Goal: Task Accomplishment & Management: Manage account settings

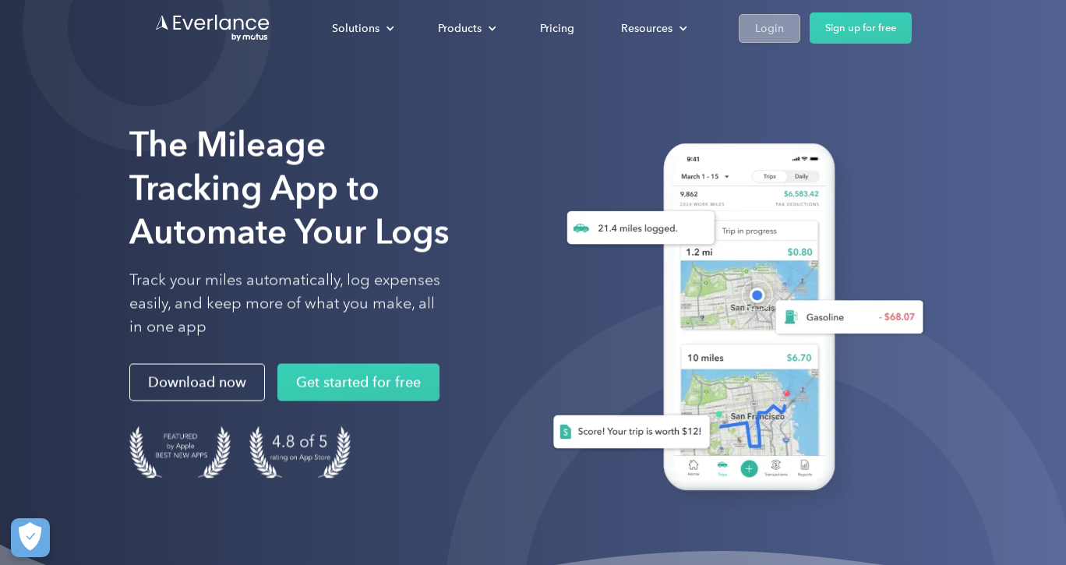
click at [780, 30] on div "Login" at bounding box center [769, 28] width 29 height 19
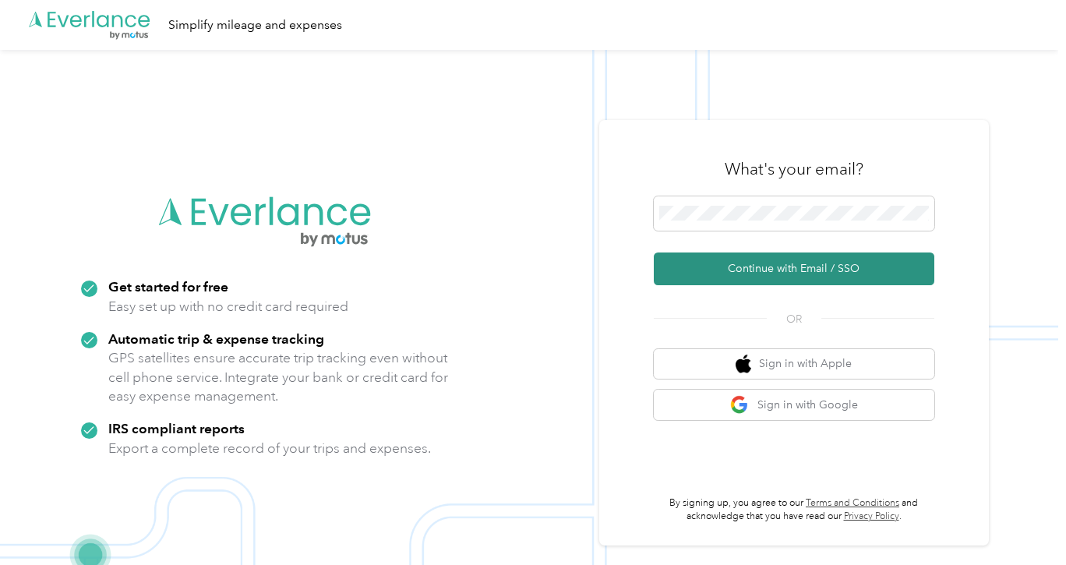
click at [752, 269] on button "Continue with Email / SSO" at bounding box center [794, 269] width 281 height 33
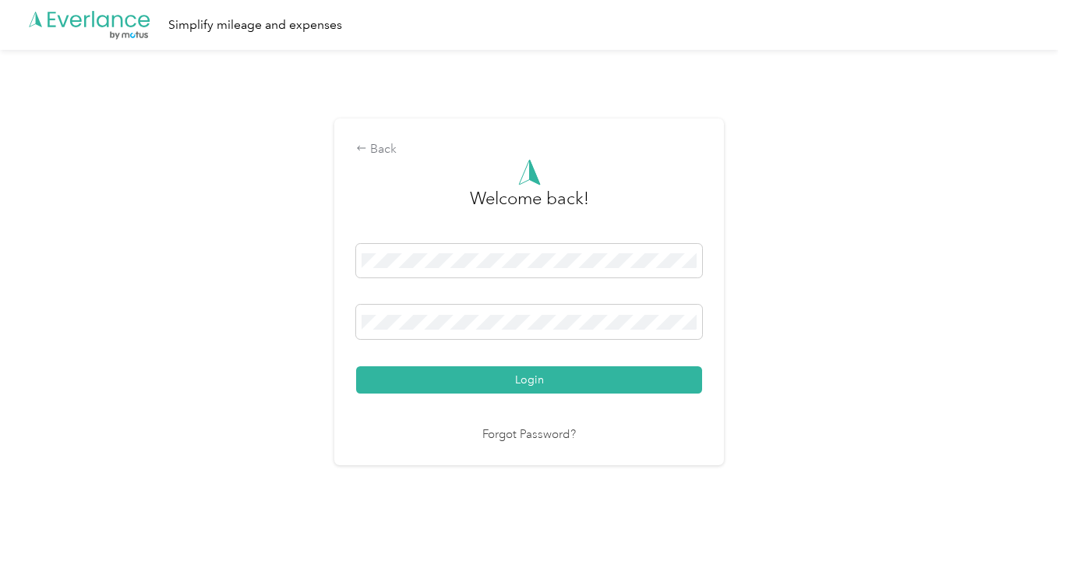
click at [533, 380] on button "Login" at bounding box center [529, 379] width 346 height 27
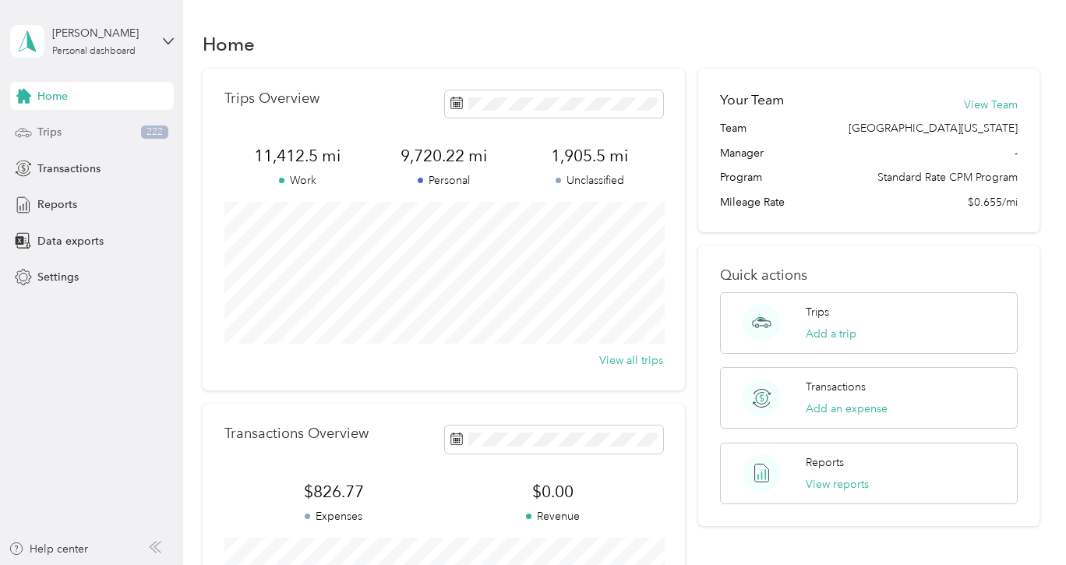
click at [91, 127] on div "Trips 222" at bounding box center [92, 132] width 164 height 28
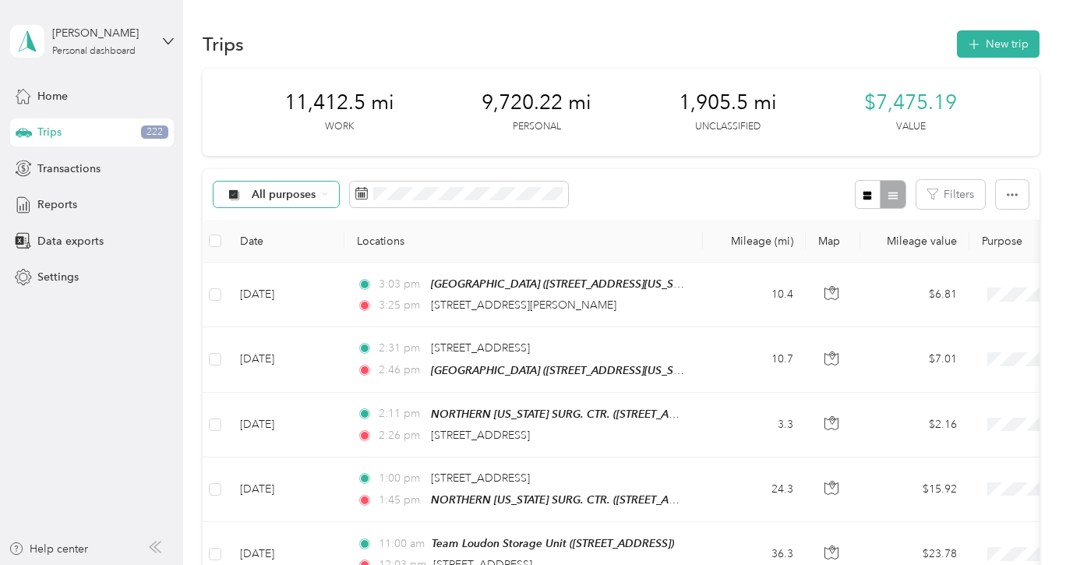
click at [306, 196] on span "All purposes" at bounding box center [284, 194] width 65 height 11
click at [288, 245] on span "Unclassified" at bounding box center [308, 249] width 112 height 16
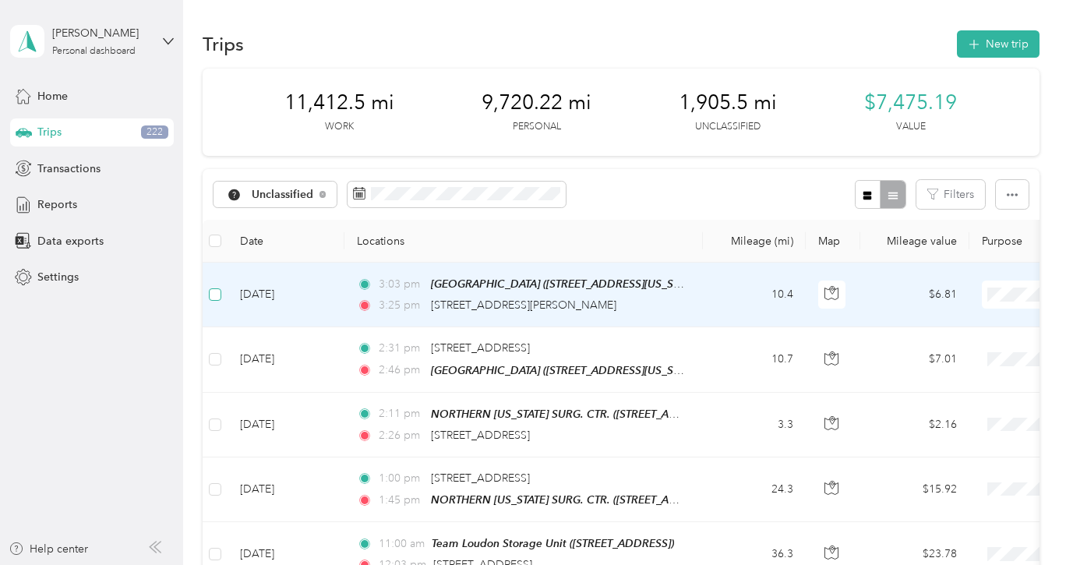
click at [212, 297] on span at bounding box center [215, 294] width 12 height 12
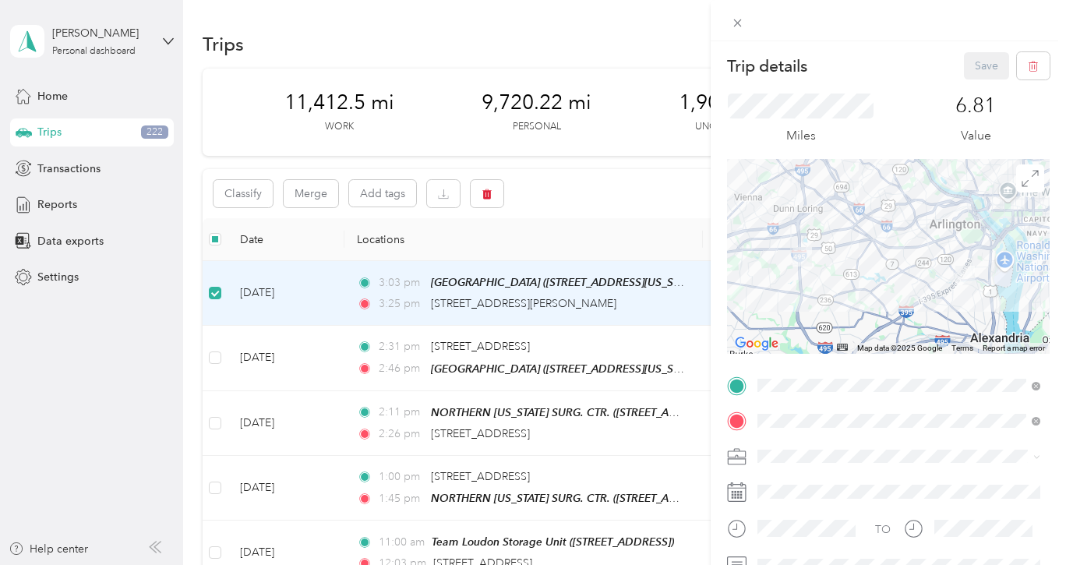
click at [213, 357] on div "Trip details Save This trip cannot be edited because it is either under review,…" at bounding box center [533, 282] width 1066 height 565
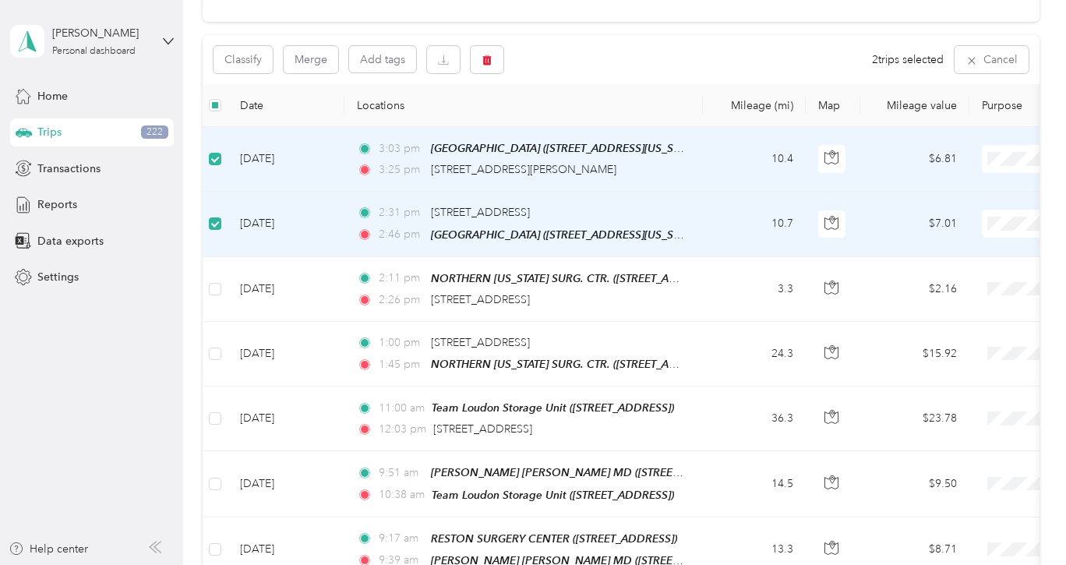
scroll to position [134, 0]
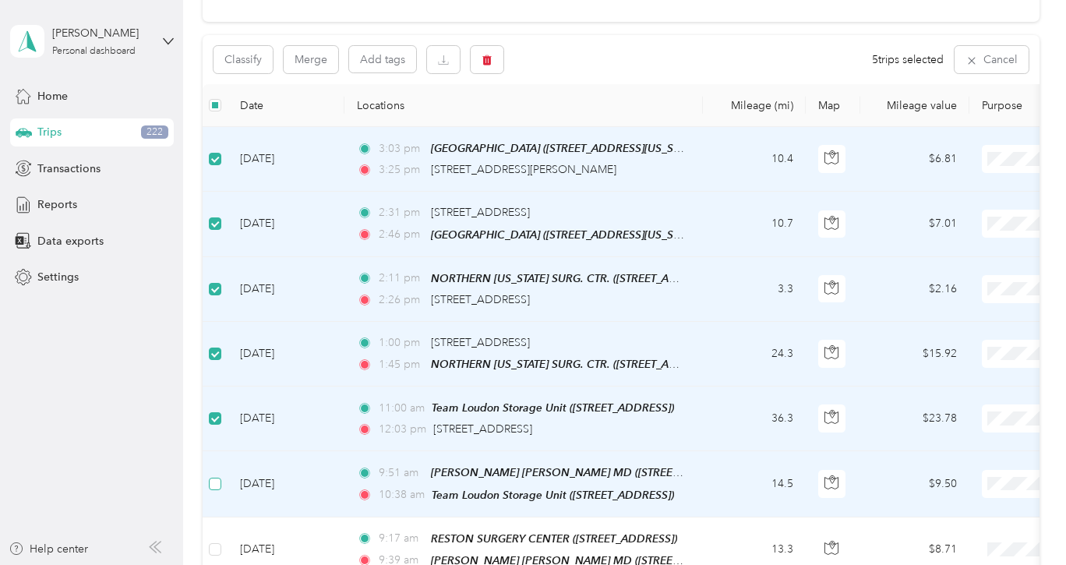
click at [217, 482] on span at bounding box center [215, 484] width 12 height 12
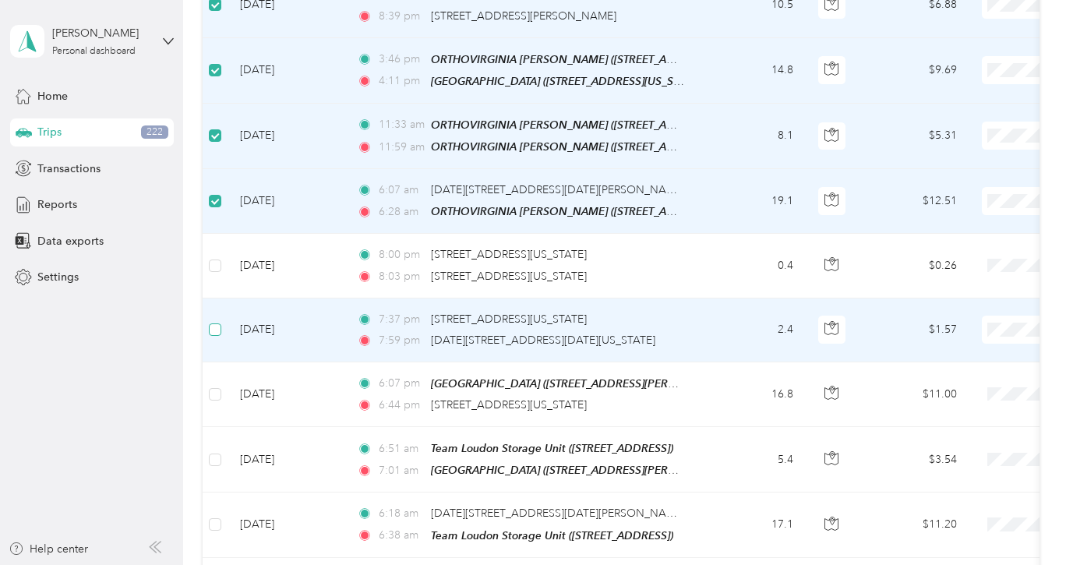
scroll to position [883, 0]
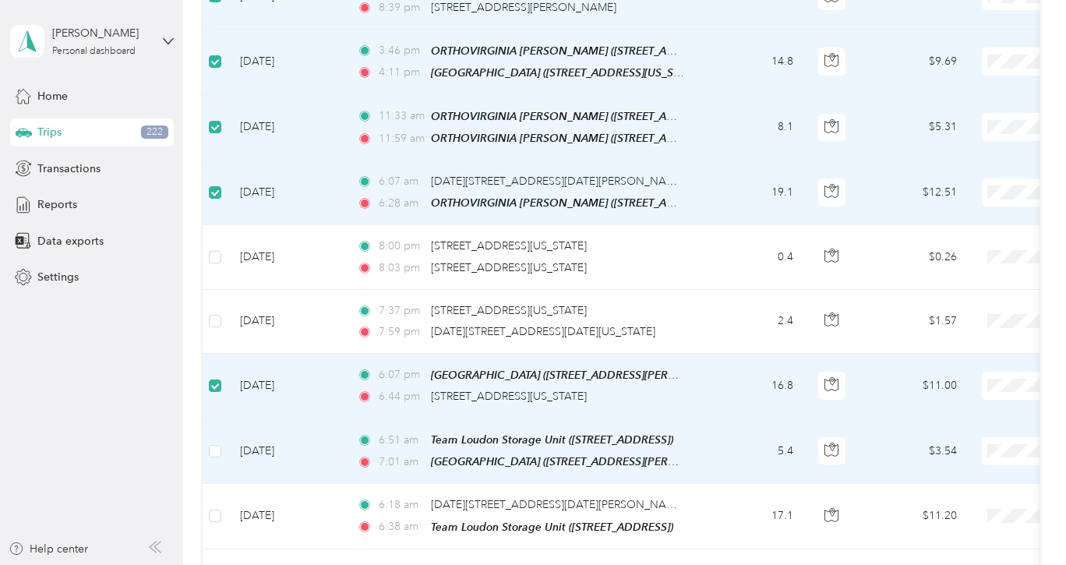
click at [221, 433] on td at bounding box center [215, 451] width 25 height 65
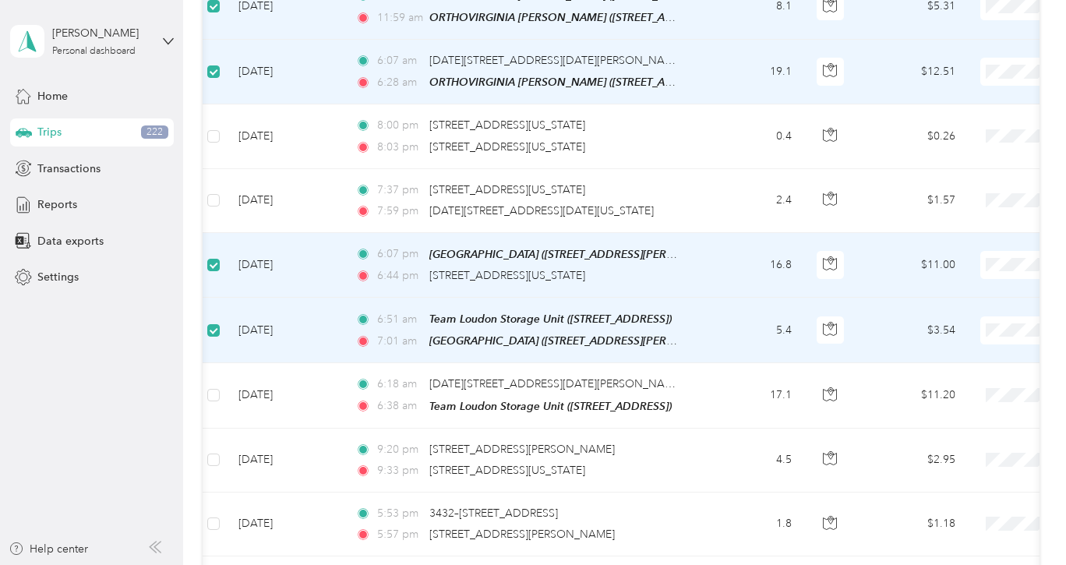
scroll to position [1005, 0]
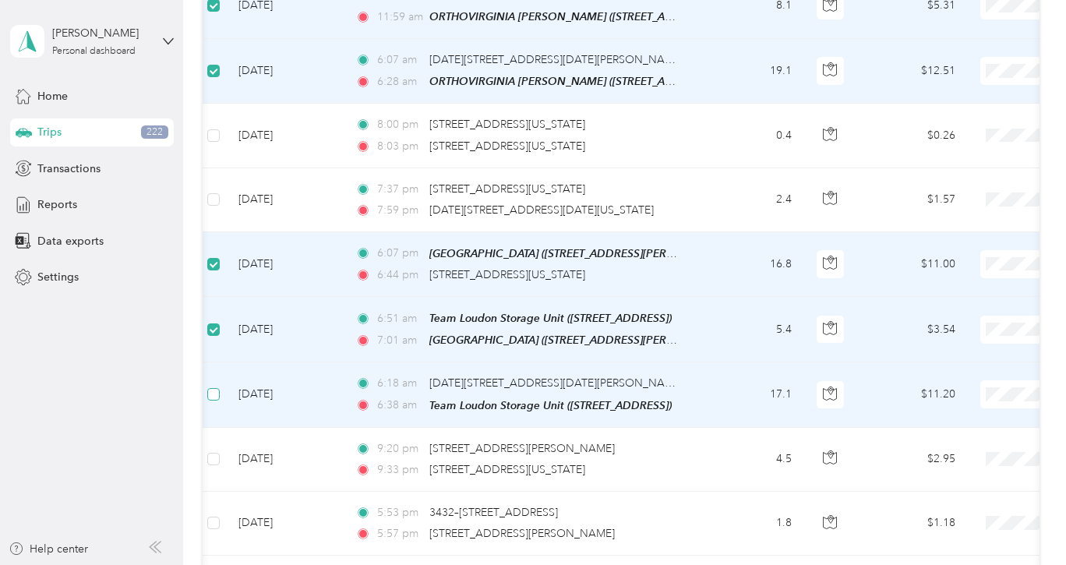
click at [212, 388] on span at bounding box center [213, 394] width 12 height 12
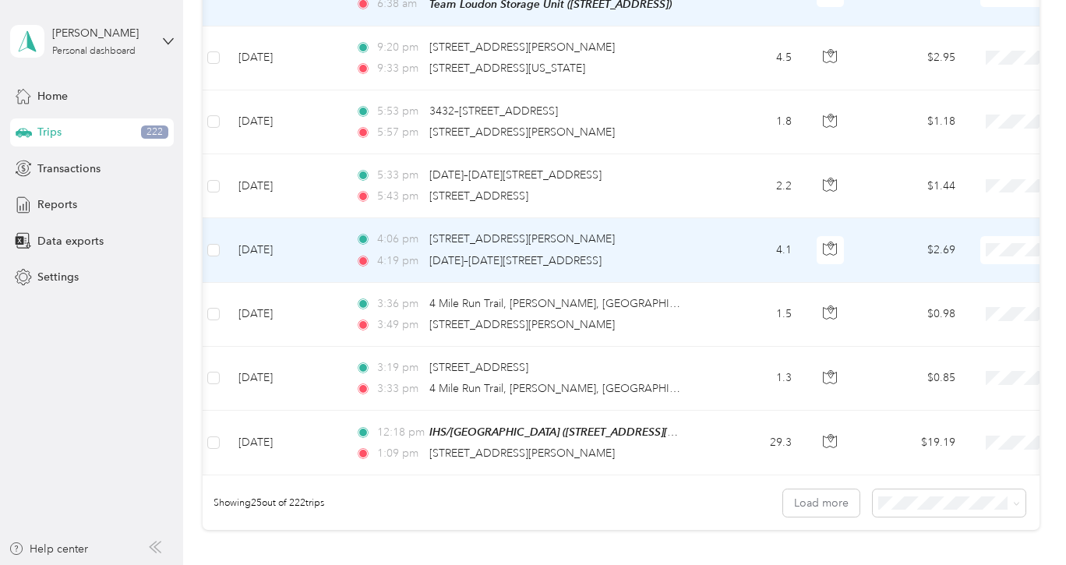
scroll to position [1414, 0]
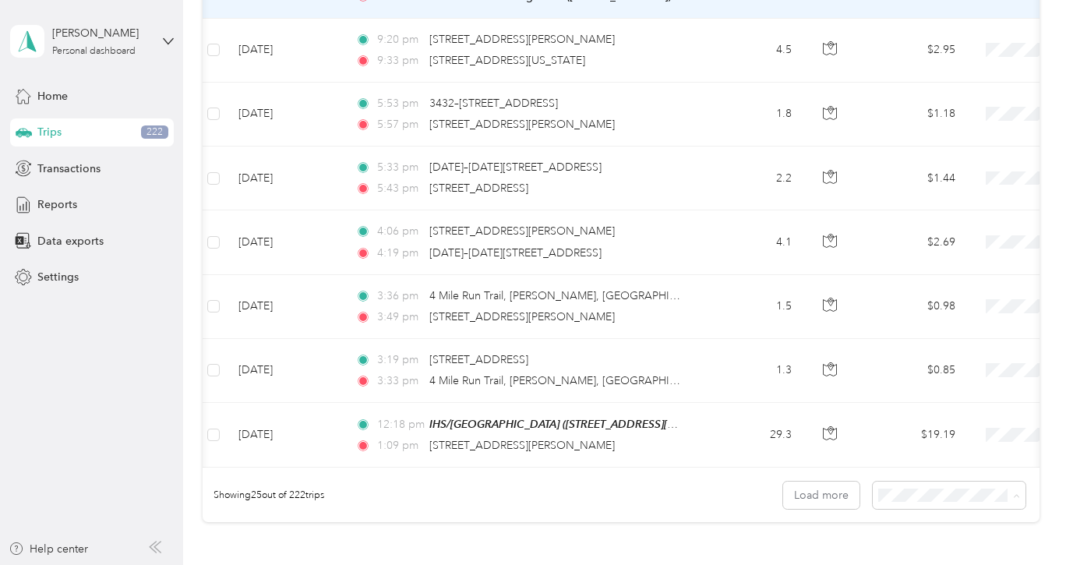
click at [904, 452] on span "100 per load" at bounding box center [920, 451] width 64 height 13
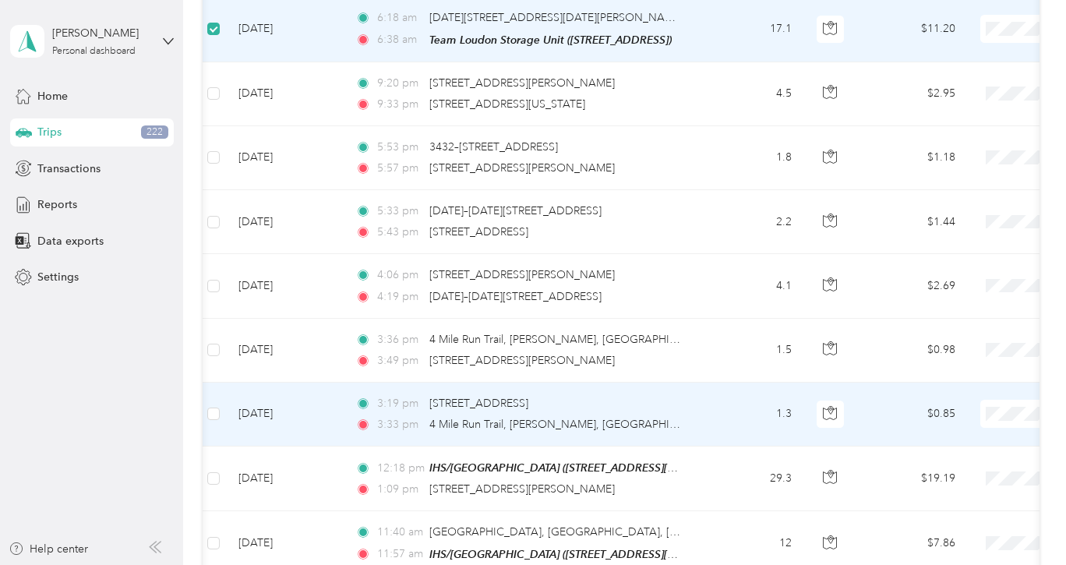
scroll to position [1376, 0]
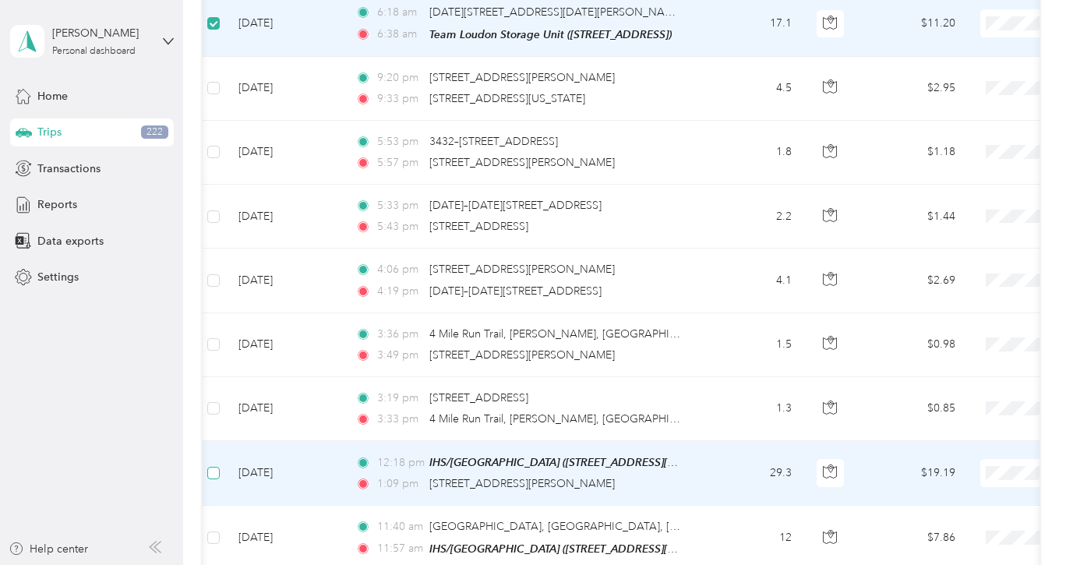
click at [217, 467] on span at bounding box center [213, 473] width 12 height 12
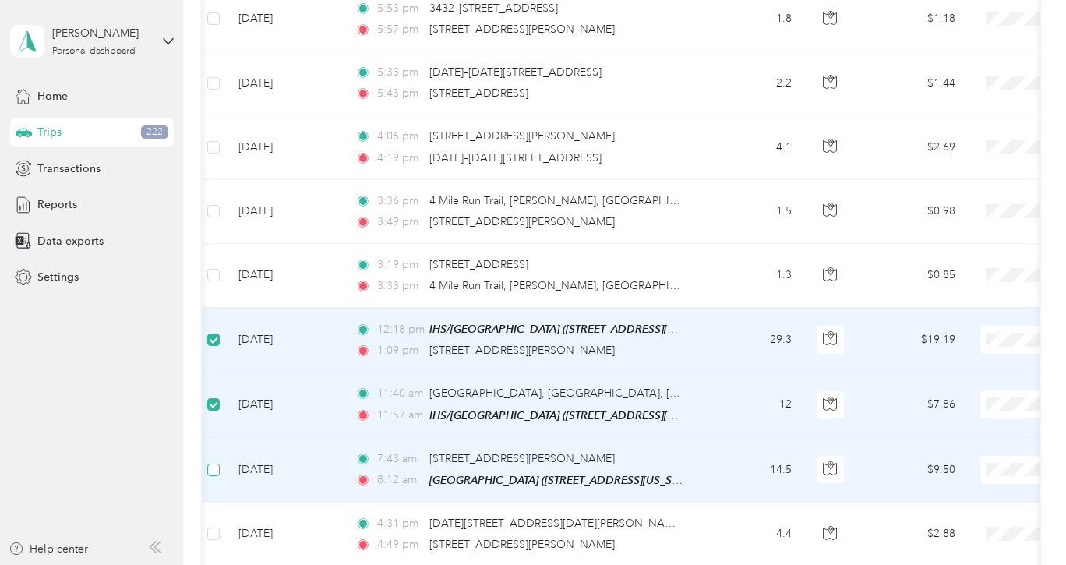
click at [212, 464] on span at bounding box center [213, 470] width 12 height 12
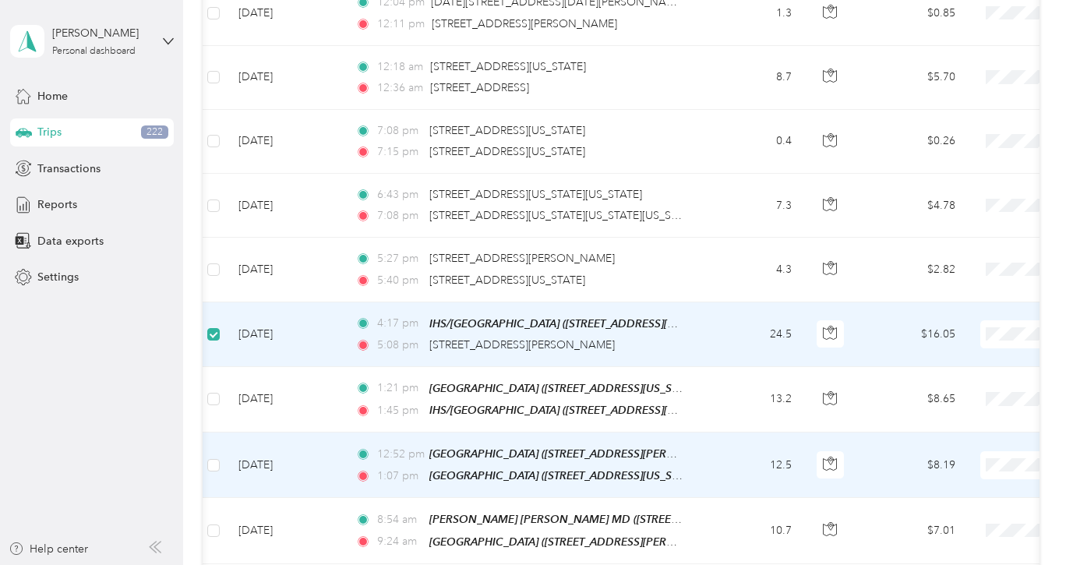
scroll to position [2672, 0]
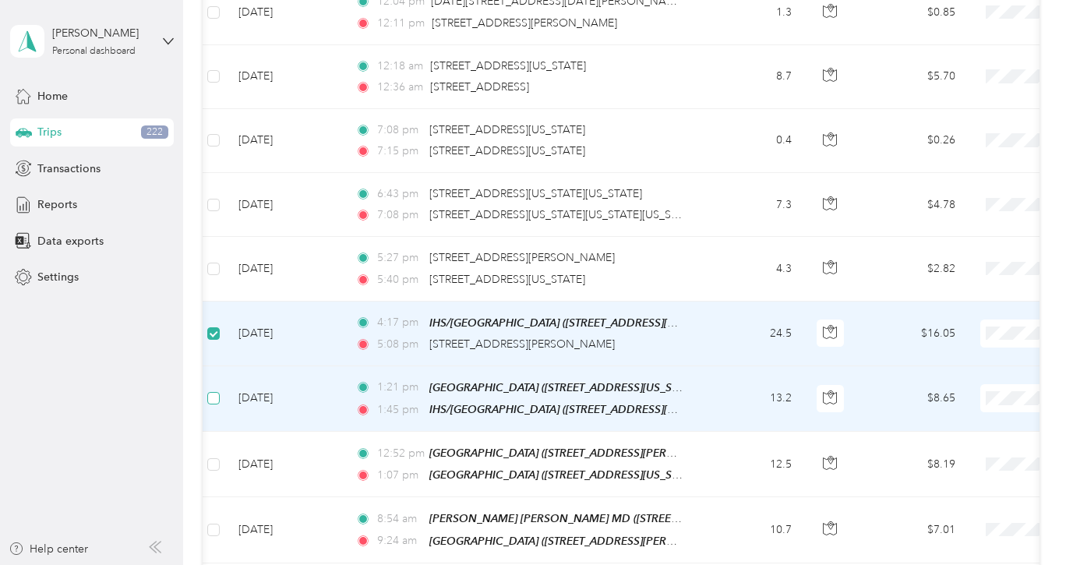
click at [218, 392] on span at bounding box center [213, 398] width 12 height 12
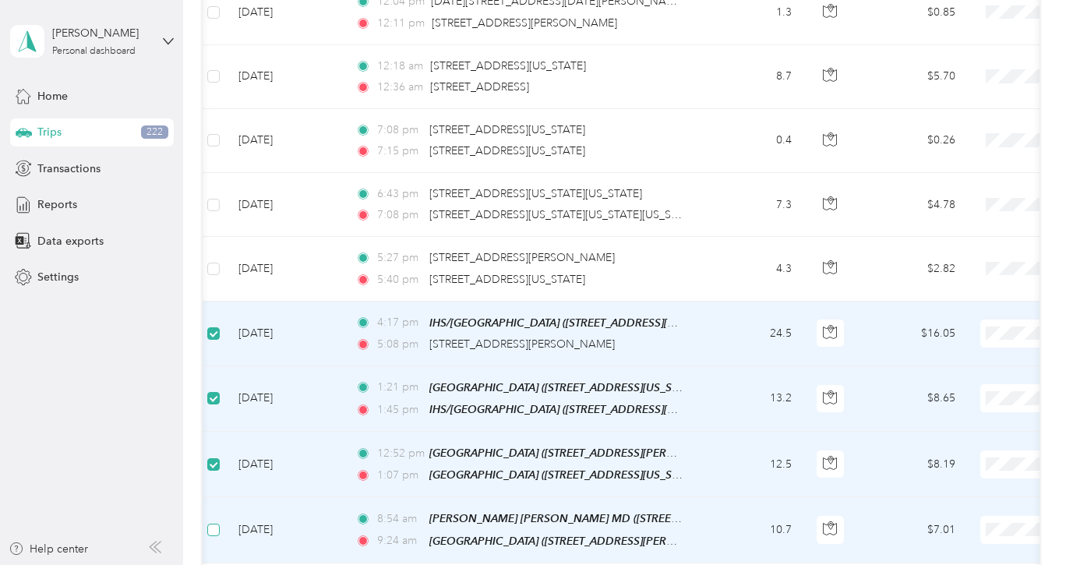
click at [217, 524] on span at bounding box center [213, 530] width 12 height 12
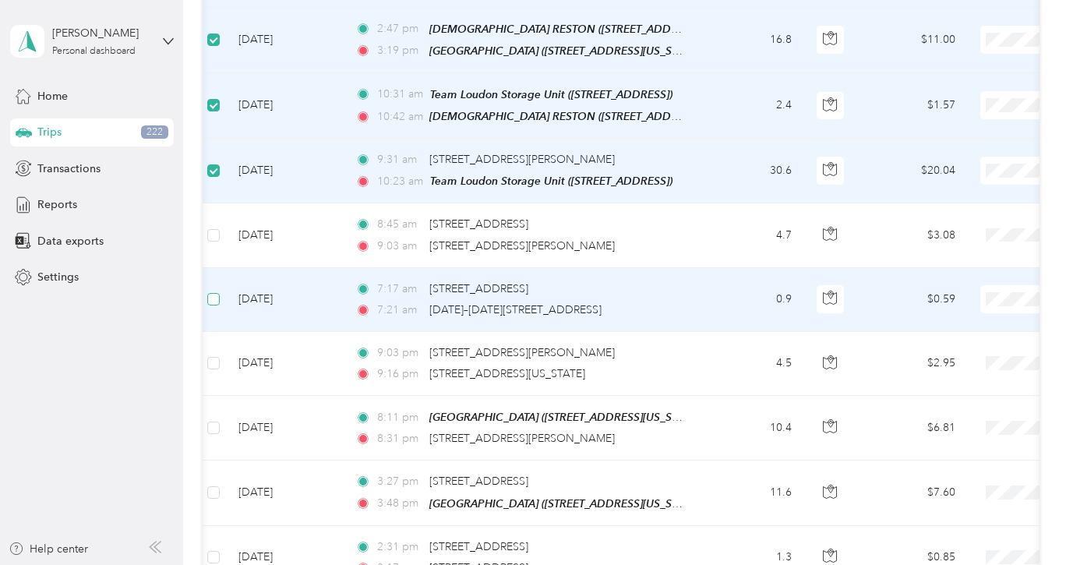
scroll to position [3499, 0]
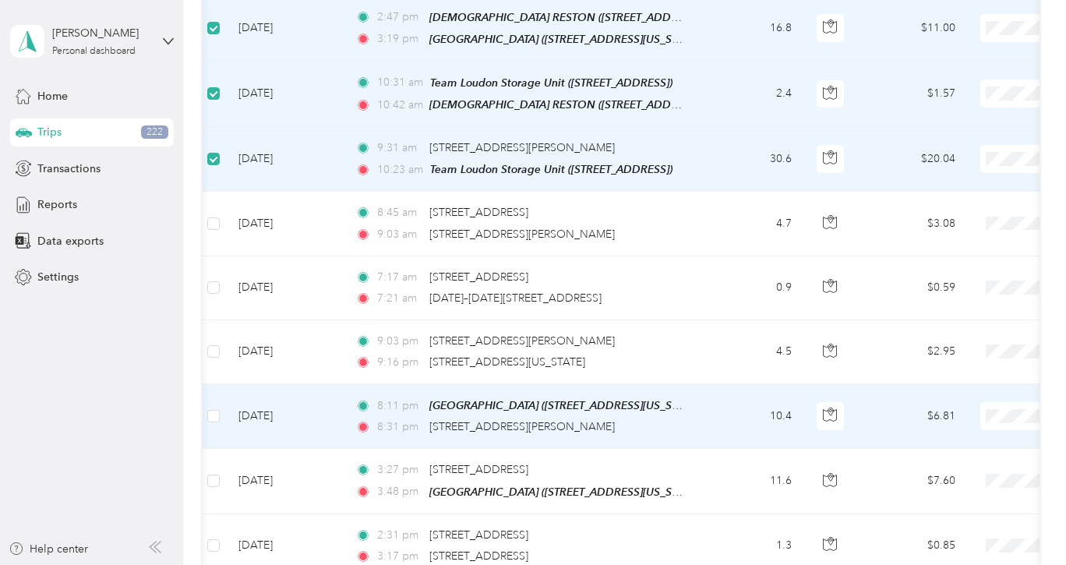
click at [214, 392] on td at bounding box center [213, 416] width 25 height 65
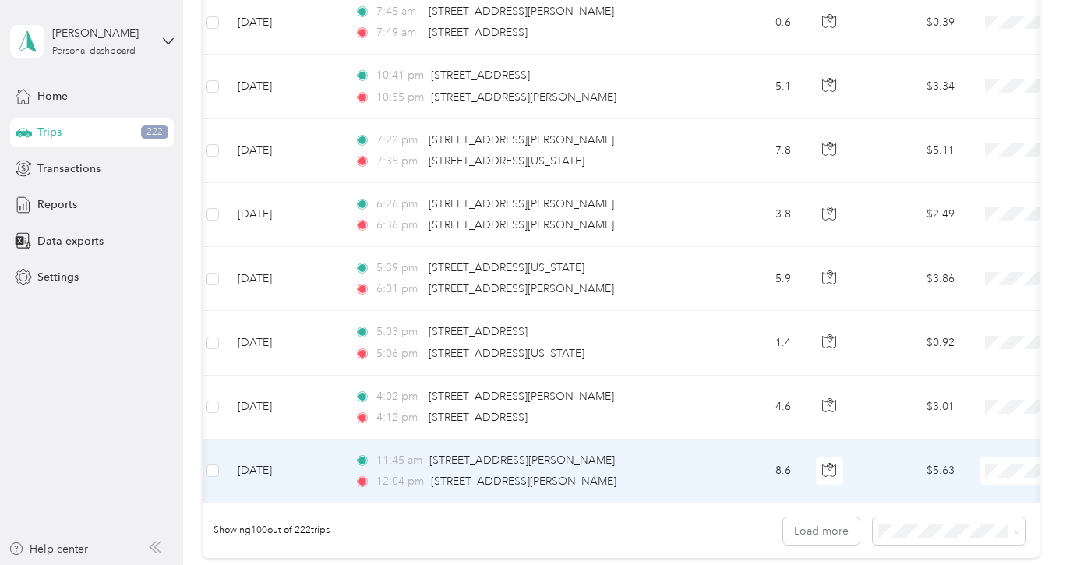
scroll to position [6223, 0]
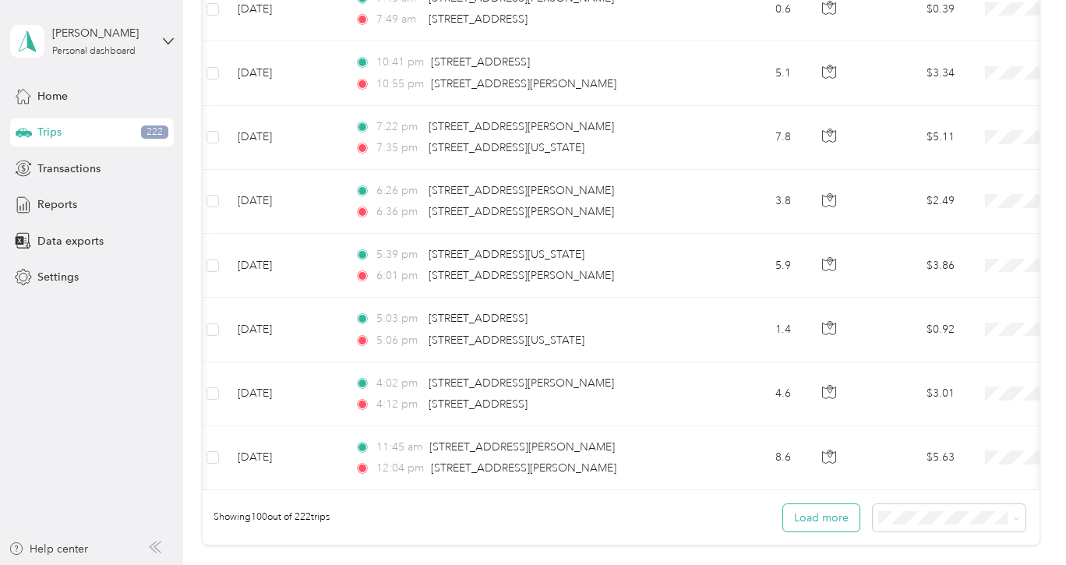
click at [824, 504] on button "Load more" at bounding box center [821, 517] width 76 height 27
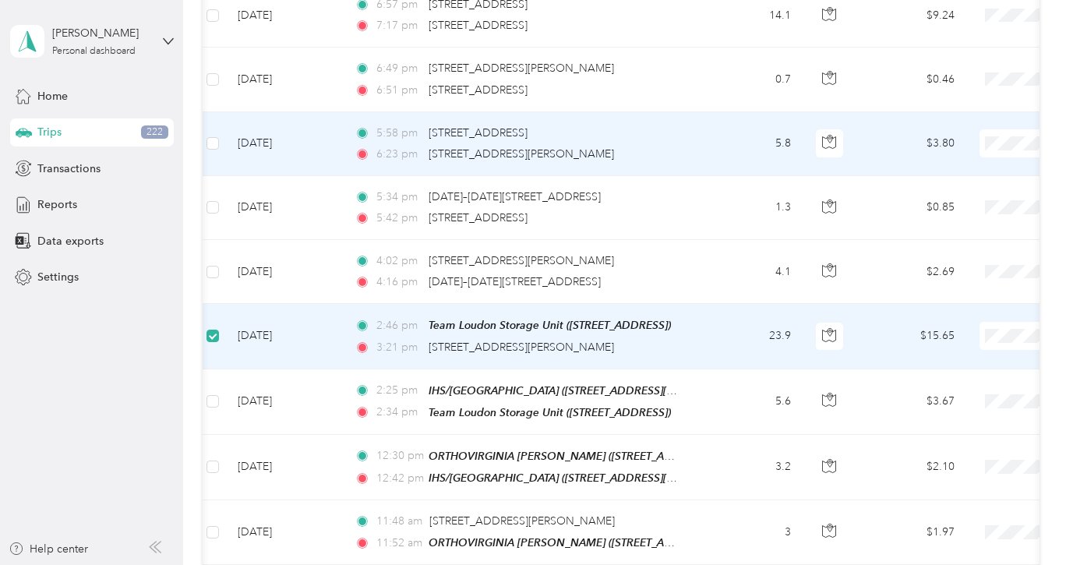
scroll to position [6993, 0]
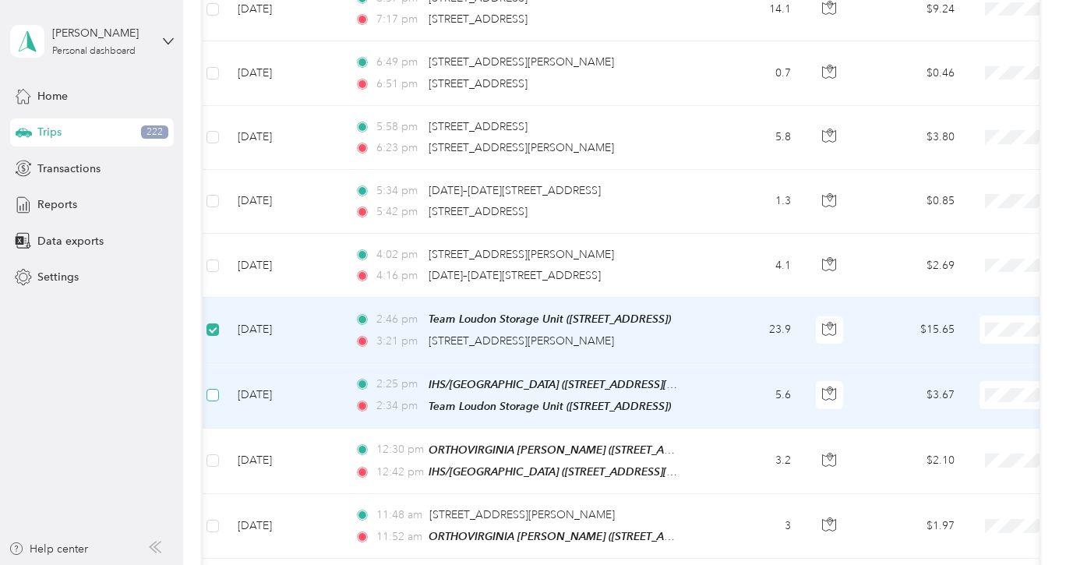
click at [216, 389] on span at bounding box center [213, 395] width 12 height 12
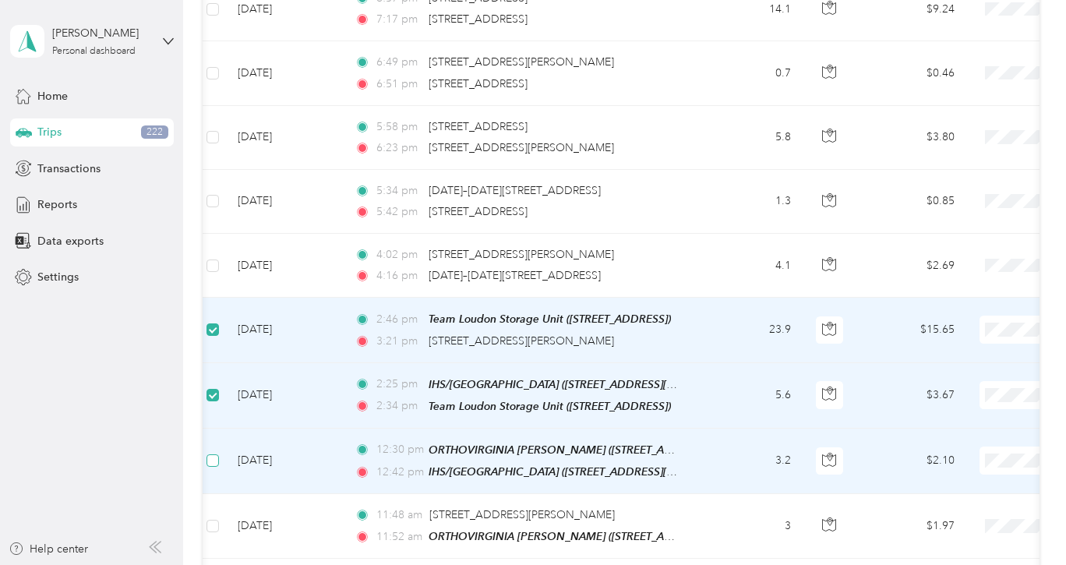
click at [216, 454] on span at bounding box center [213, 460] width 12 height 12
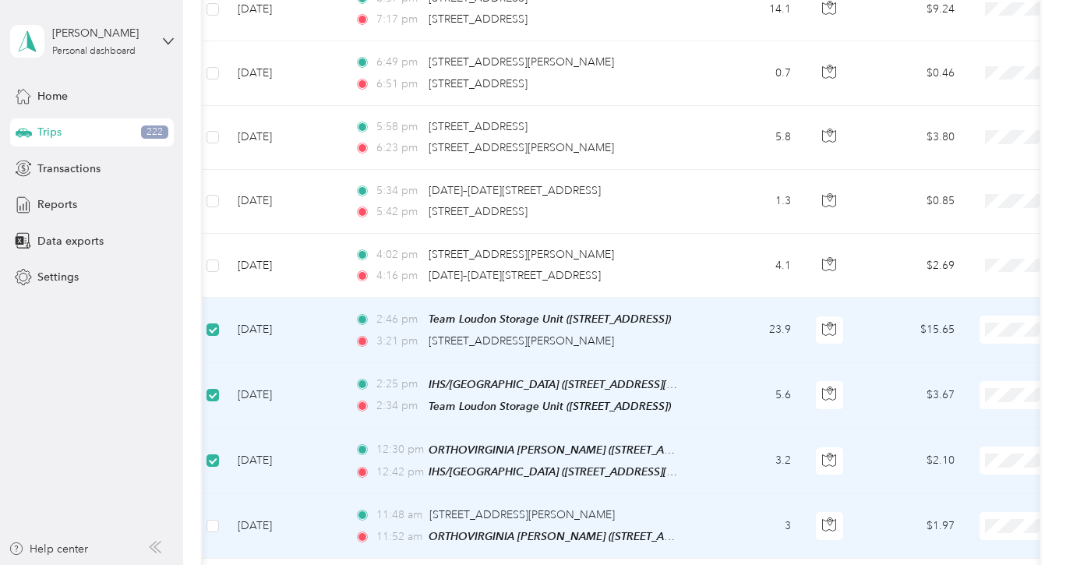
click at [214, 494] on td at bounding box center [212, 526] width 25 height 65
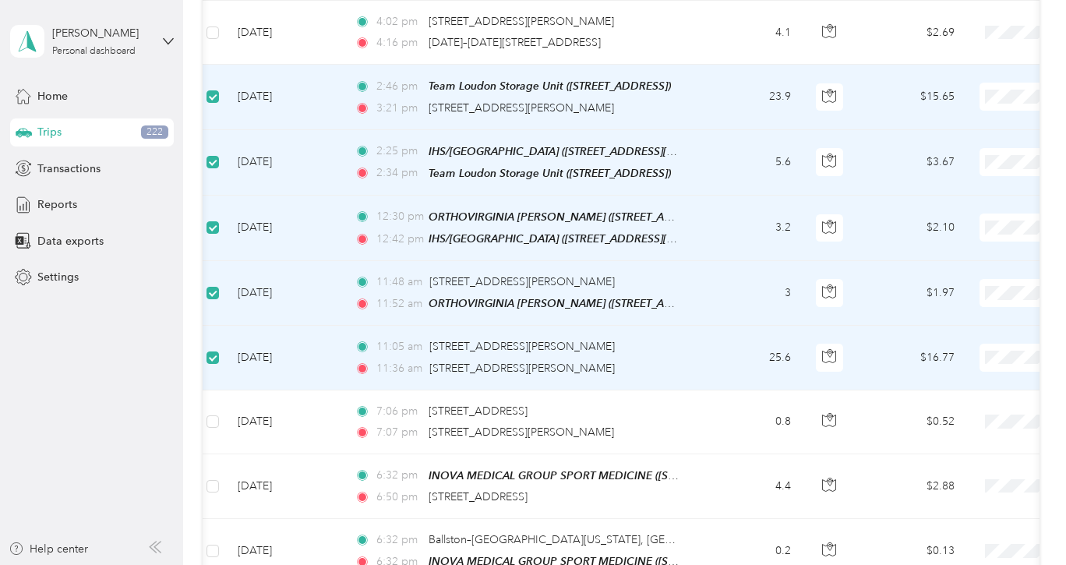
scroll to position [7261, 0]
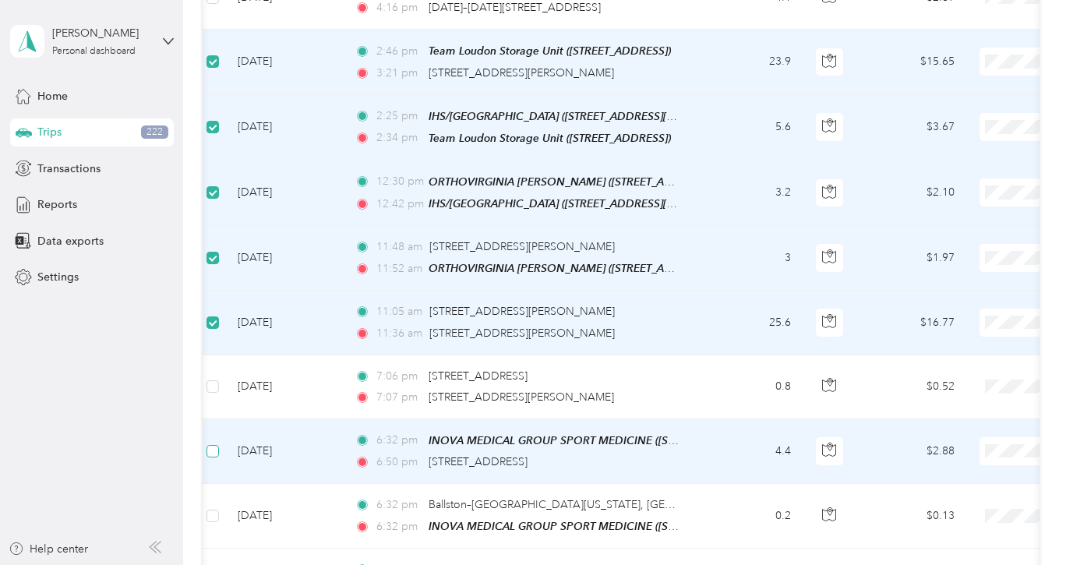
click at [217, 445] on span at bounding box center [213, 451] width 12 height 12
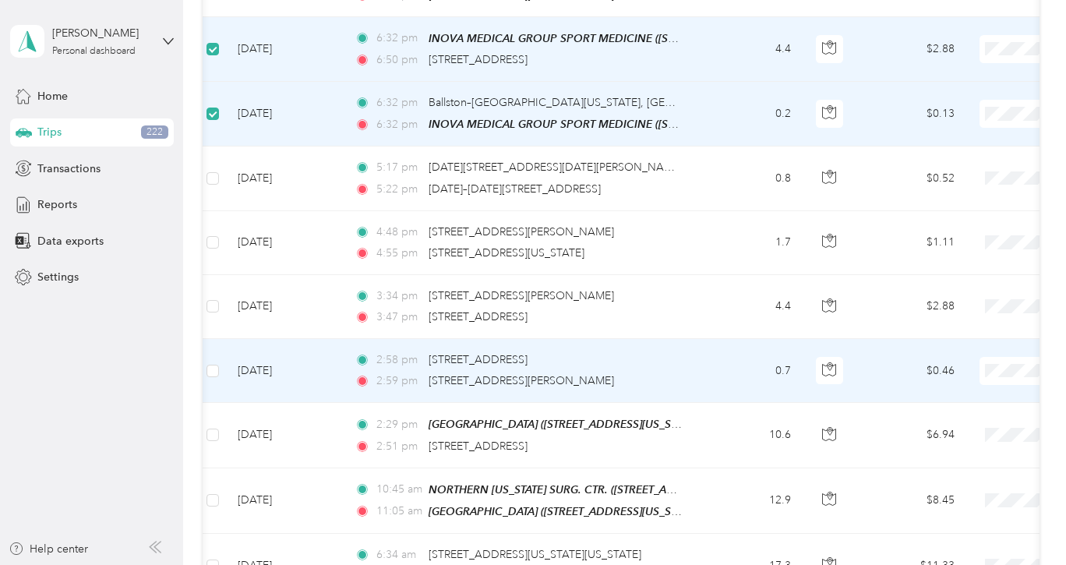
scroll to position [7667, 0]
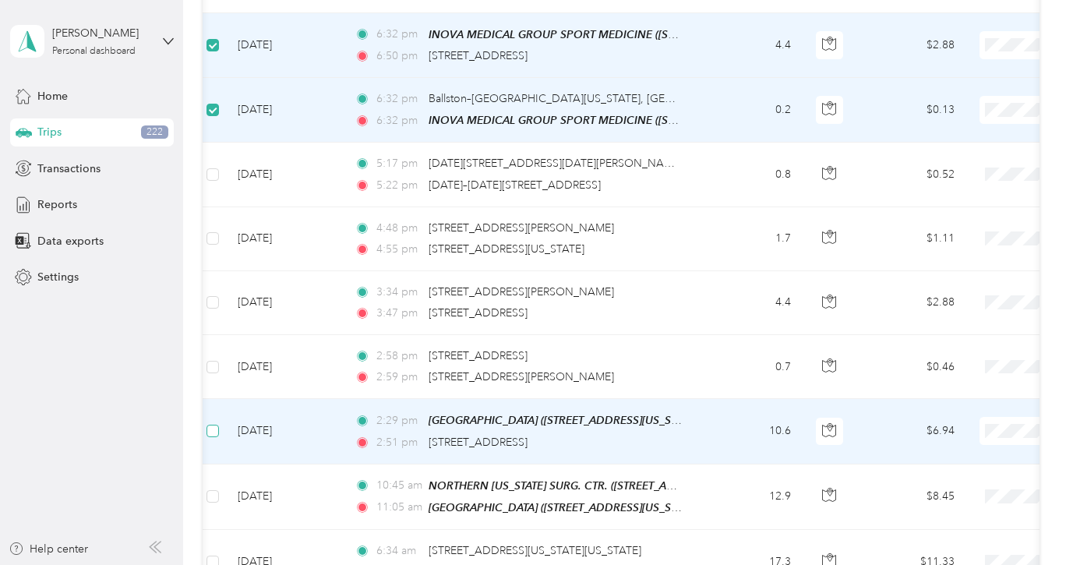
click at [216, 425] on span at bounding box center [213, 431] width 12 height 12
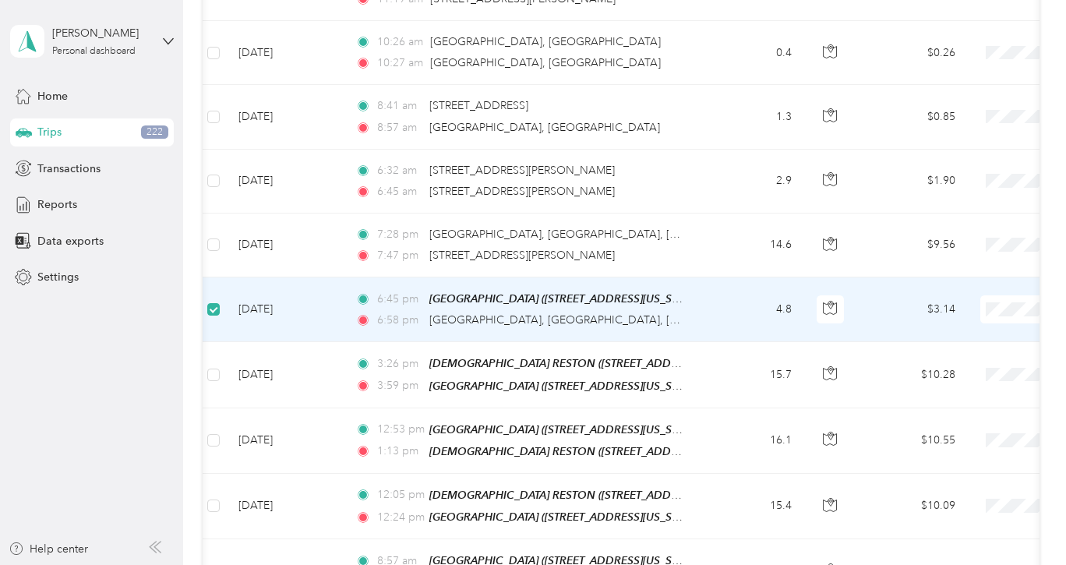
scroll to position [10568, 0]
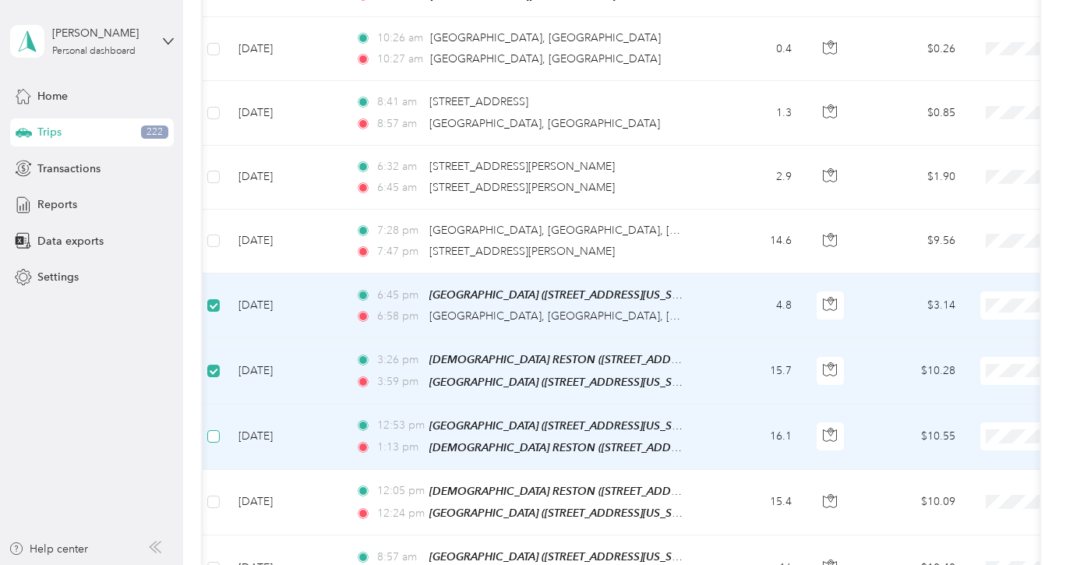
click at [215, 430] on span at bounding box center [213, 436] width 12 height 12
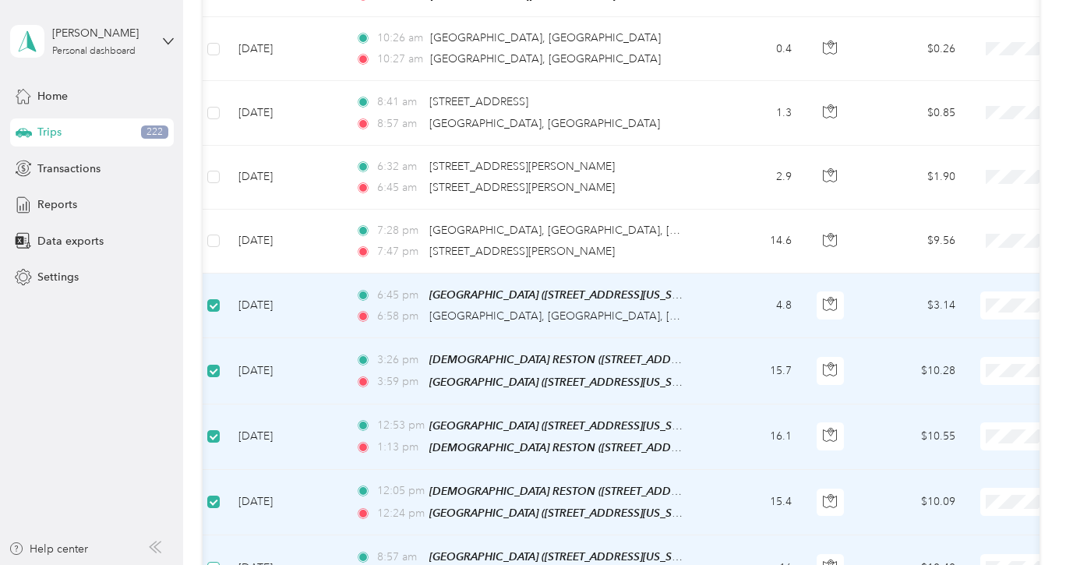
click at [217, 562] on span at bounding box center [213, 568] width 12 height 12
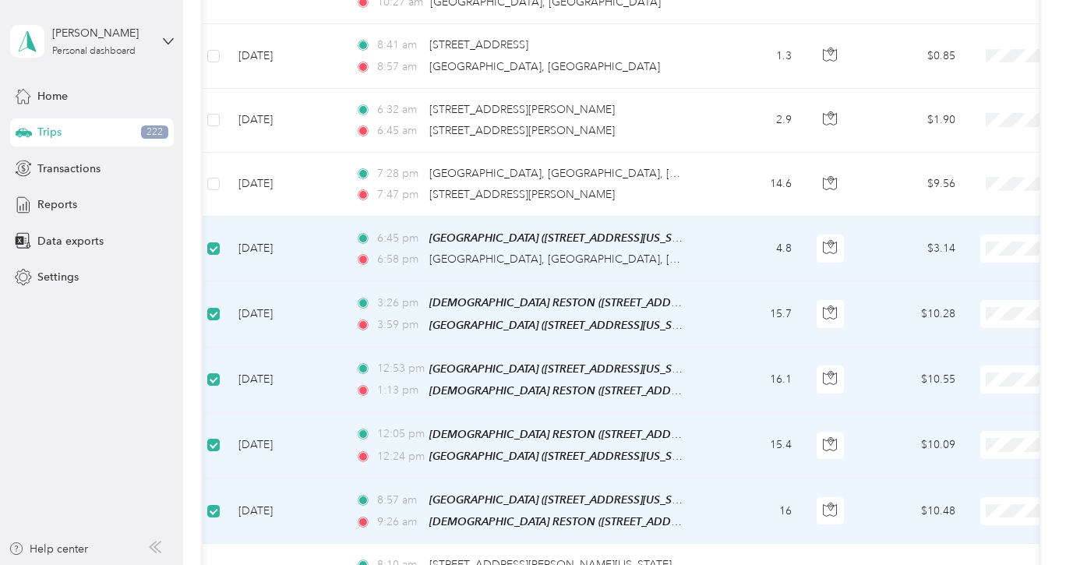
scroll to position [10660, 0]
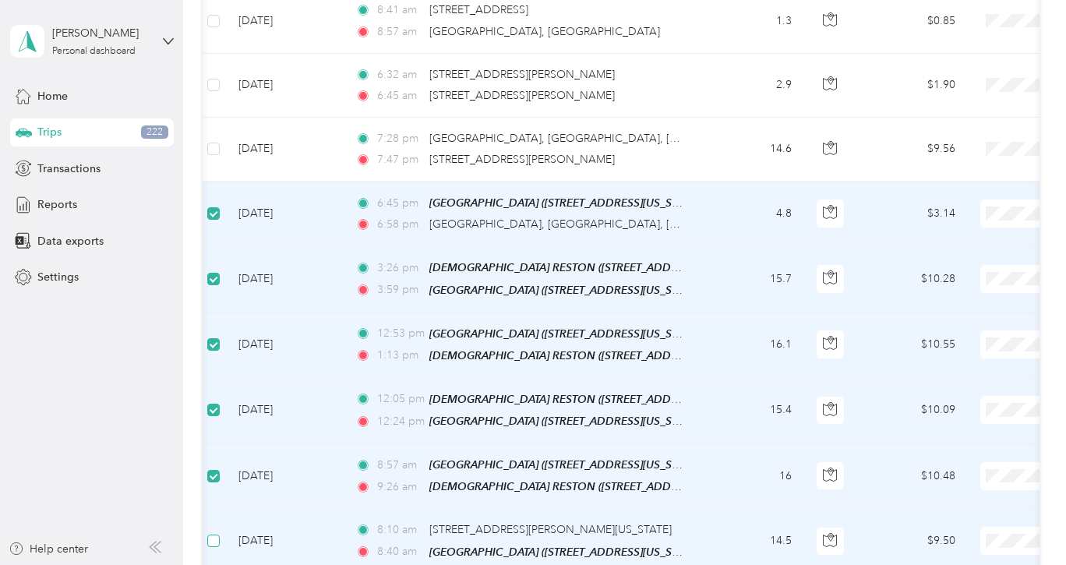
click at [217, 535] on span at bounding box center [213, 541] width 12 height 12
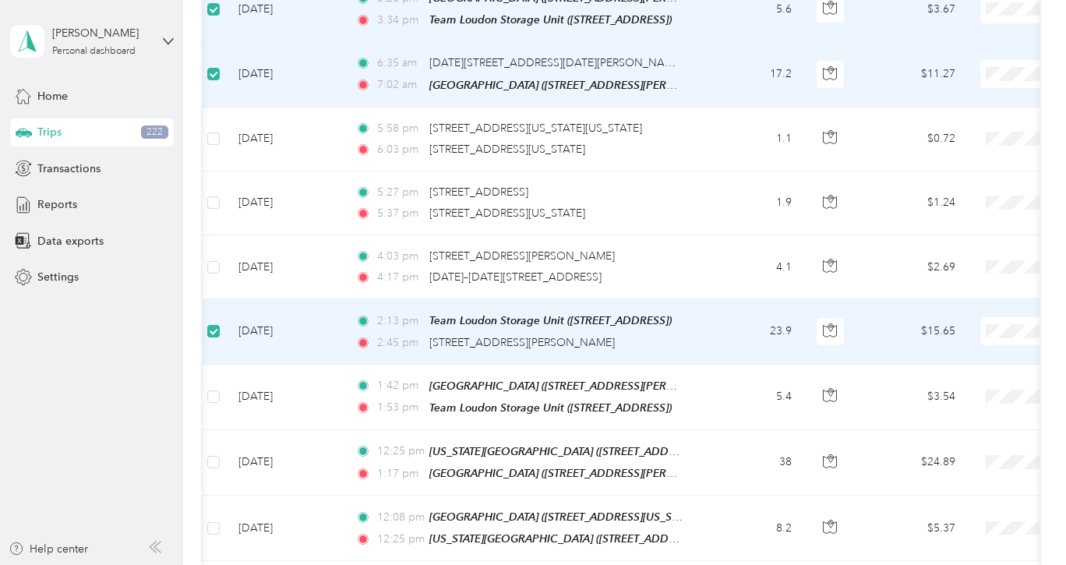
scroll to position [11644, 0]
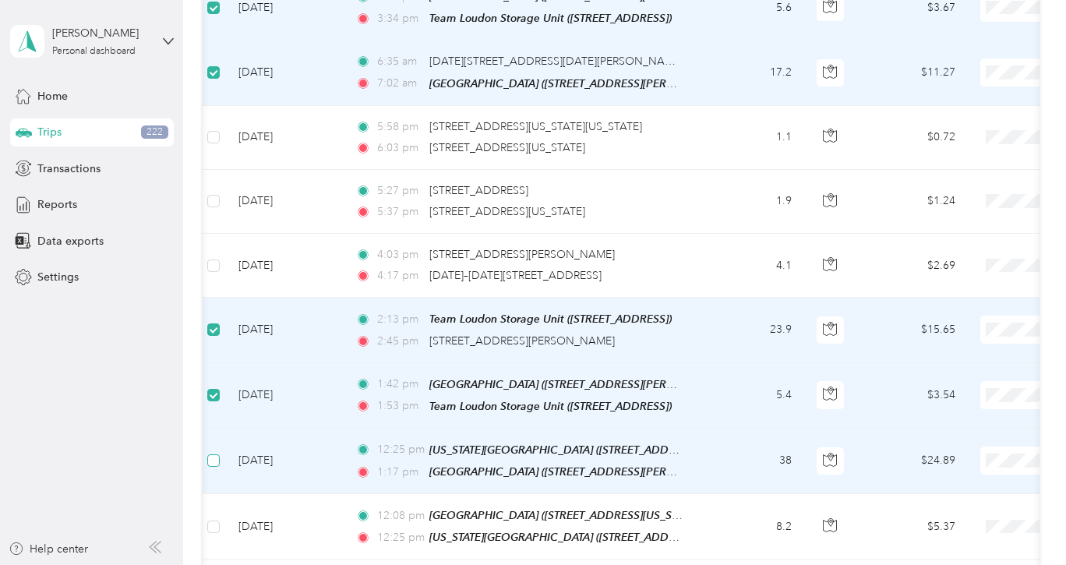
click at [216, 454] on span at bounding box center [213, 460] width 12 height 12
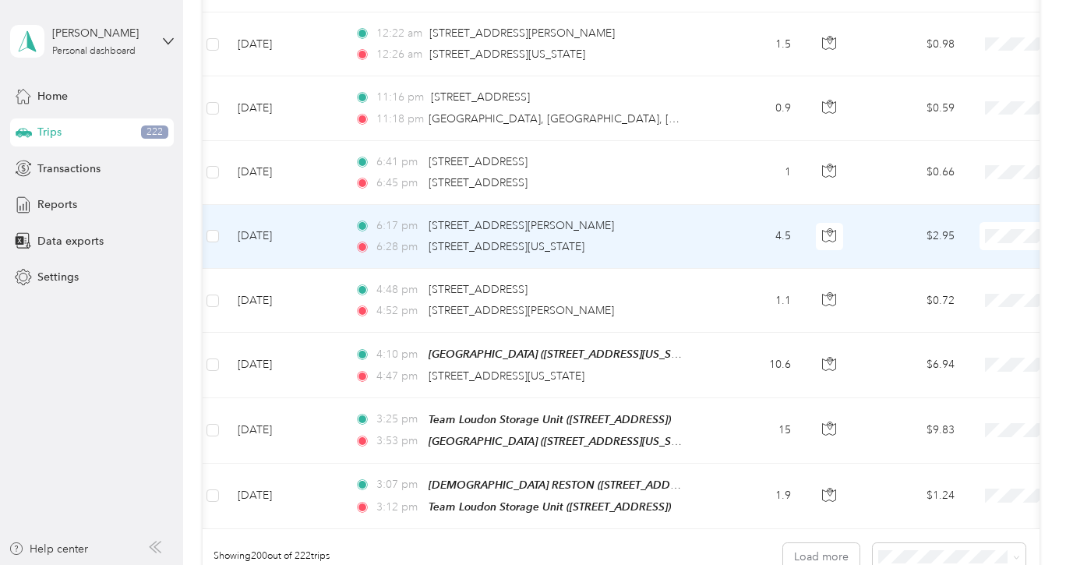
scroll to position [12653, 0]
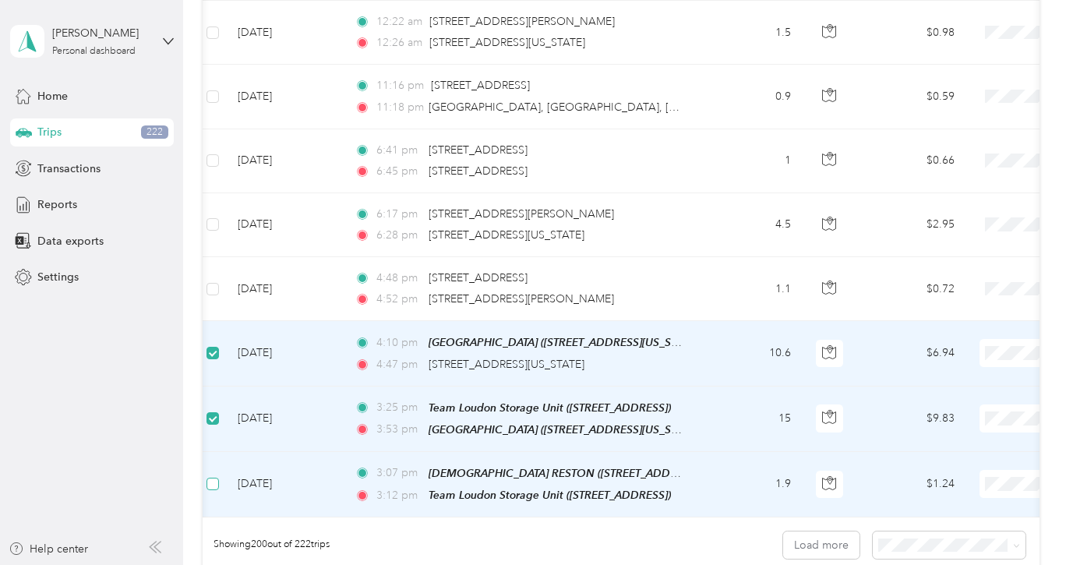
click at [216, 478] on span at bounding box center [213, 484] width 12 height 12
click at [804, 532] on button "Load more" at bounding box center [821, 545] width 76 height 27
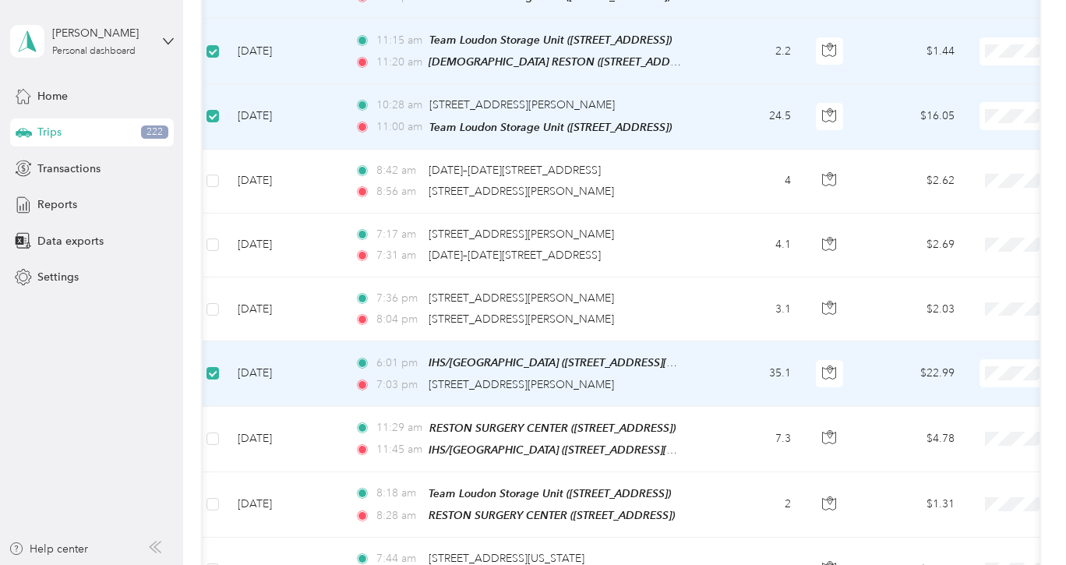
scroll to position [13152, 0]
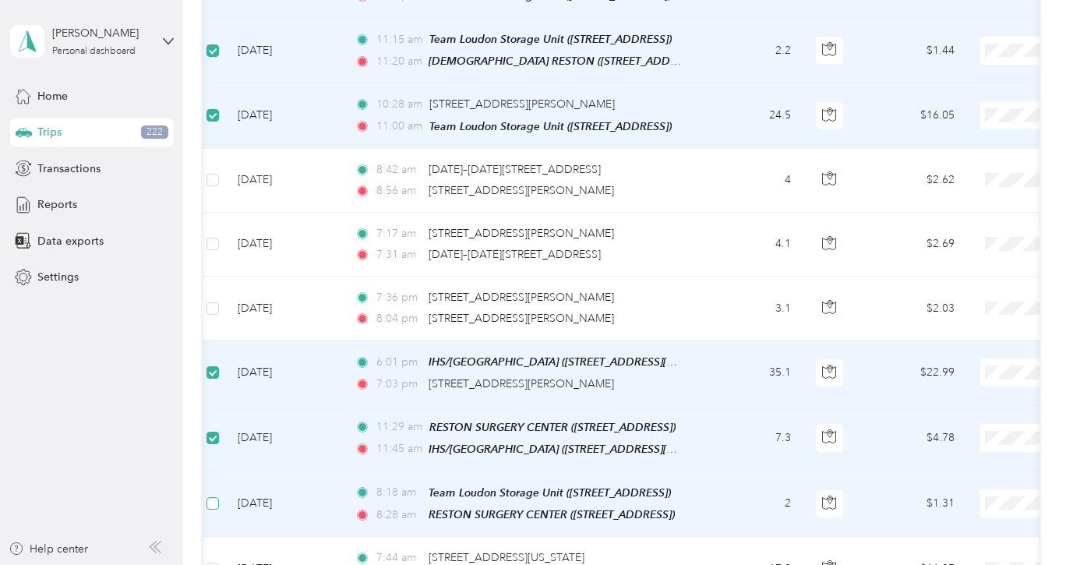
click at [211, 497] on span at bounding box center [213, 503] width 12 height 12
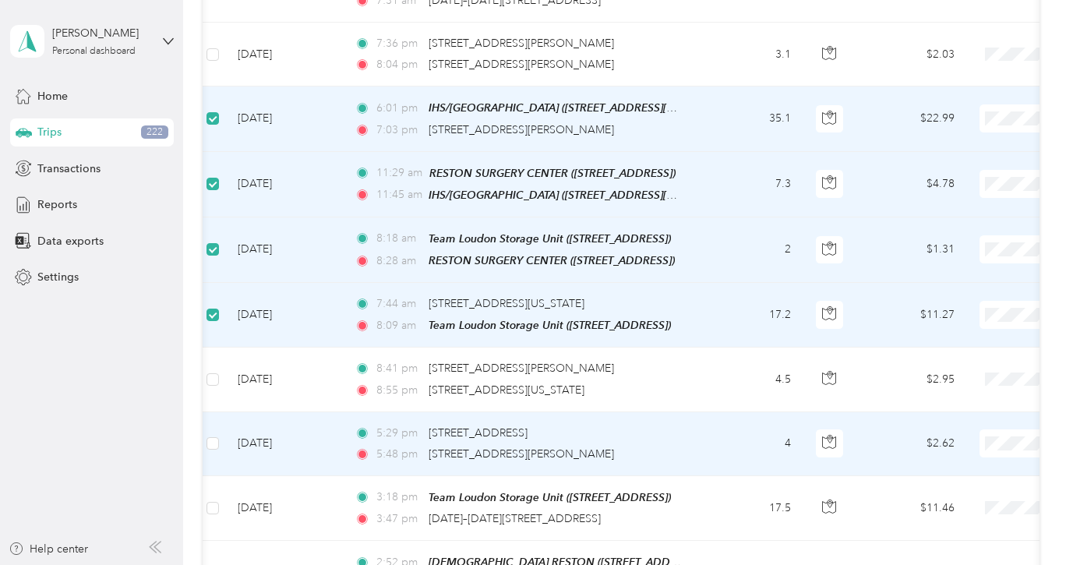
scroll to position [13407, 0]
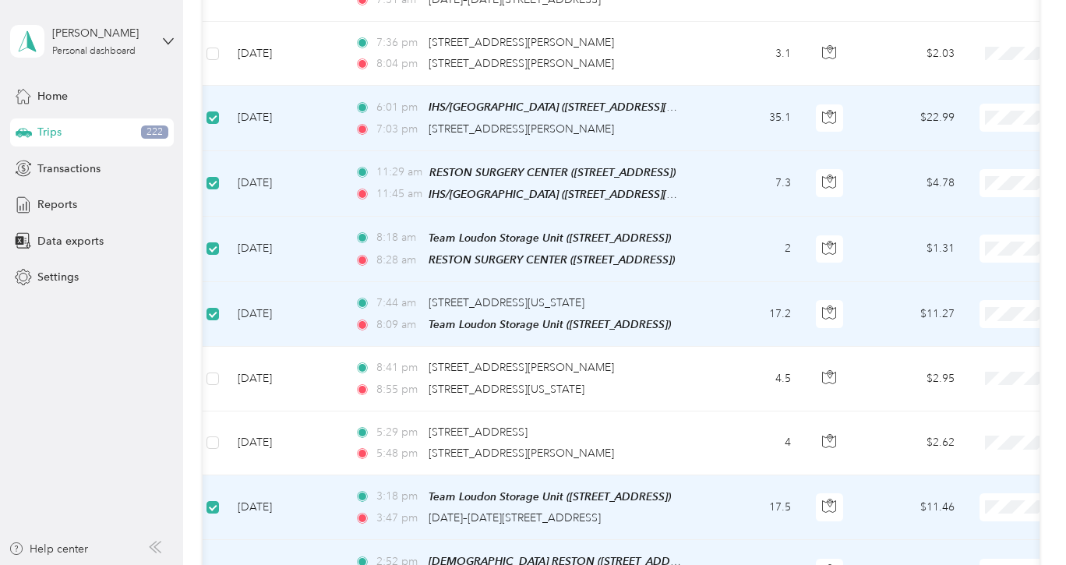
click at [212, 564] on span at bounding box center [213, 573] width 12 height 12
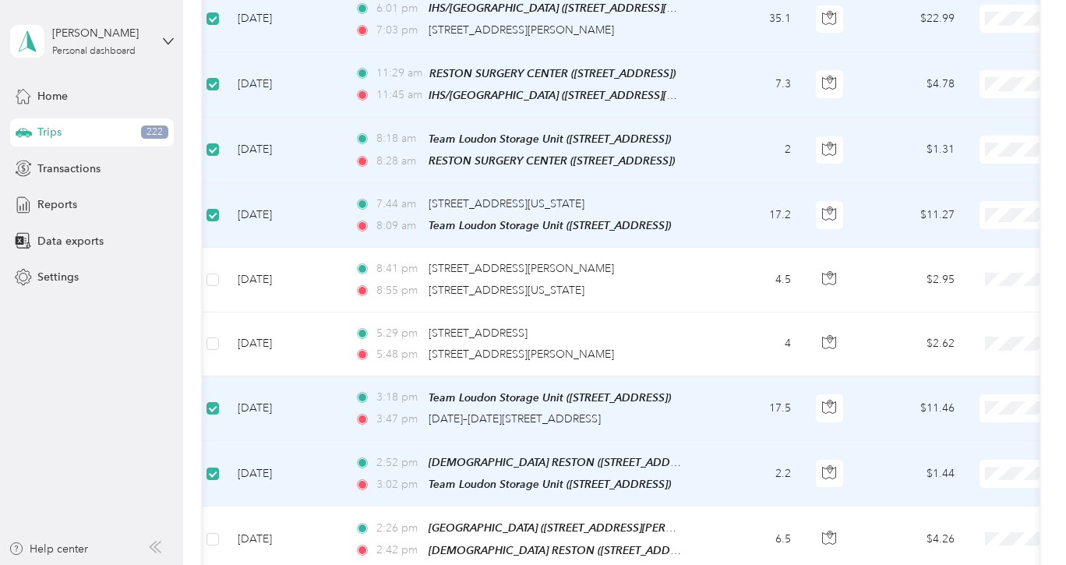
scroll to position [13517, 0]
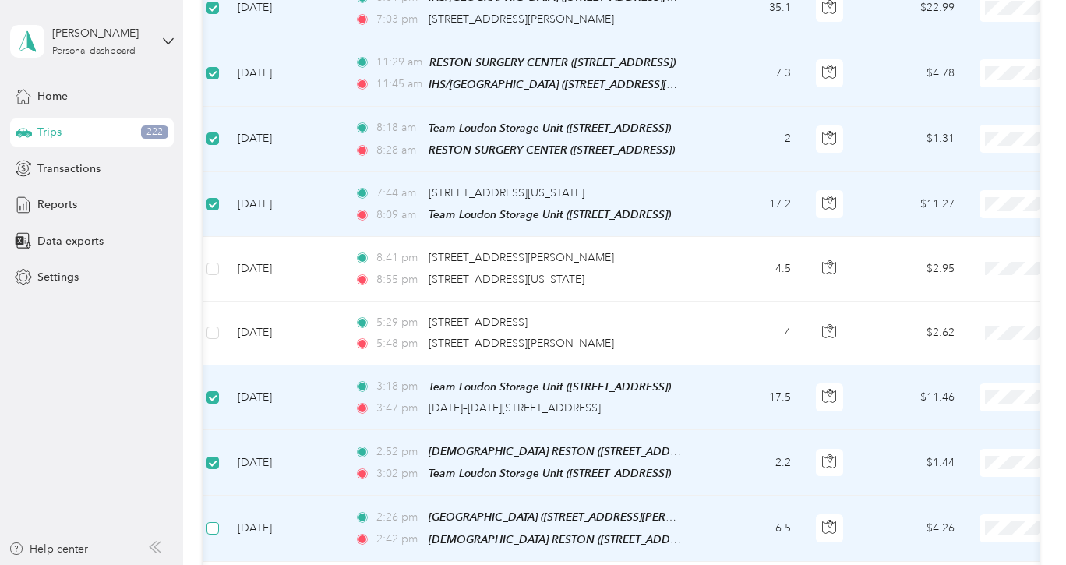
click at [217, 522] on span at bounding box center [213, 528] width 12 height 12
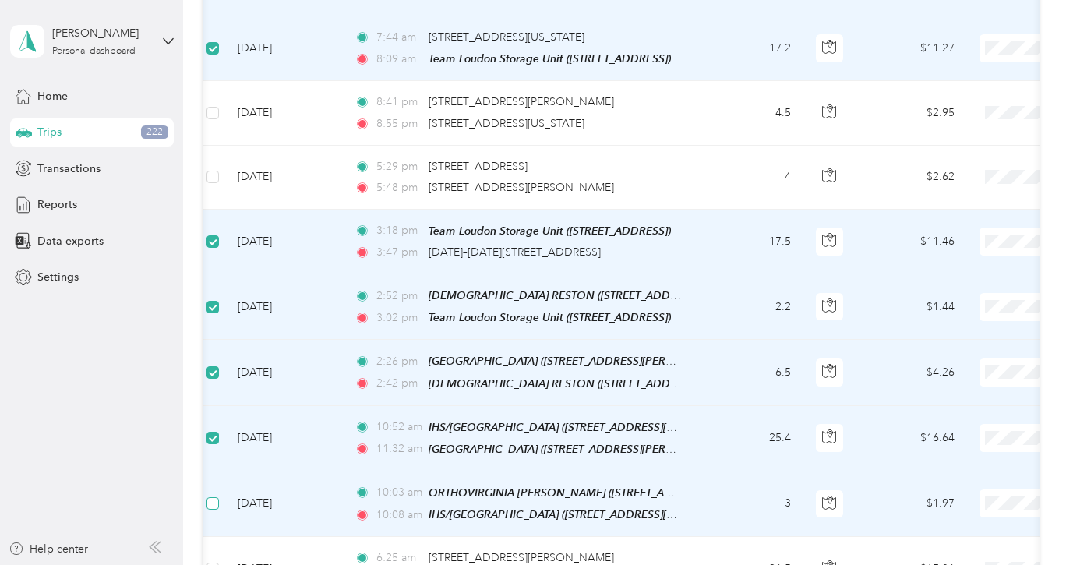
click at [217, 497] on span at bounding box center [213, 503] width 12 height 12
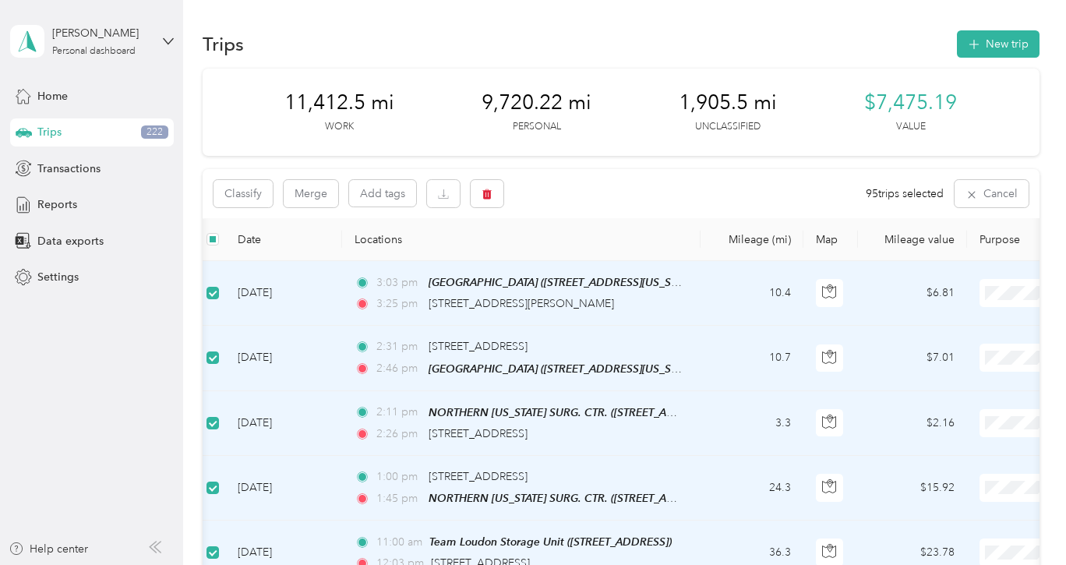
scroll to position [0, 0]
click at [245, 191] on button "Classify" at bounding box center [243, 193] width 59 height 27
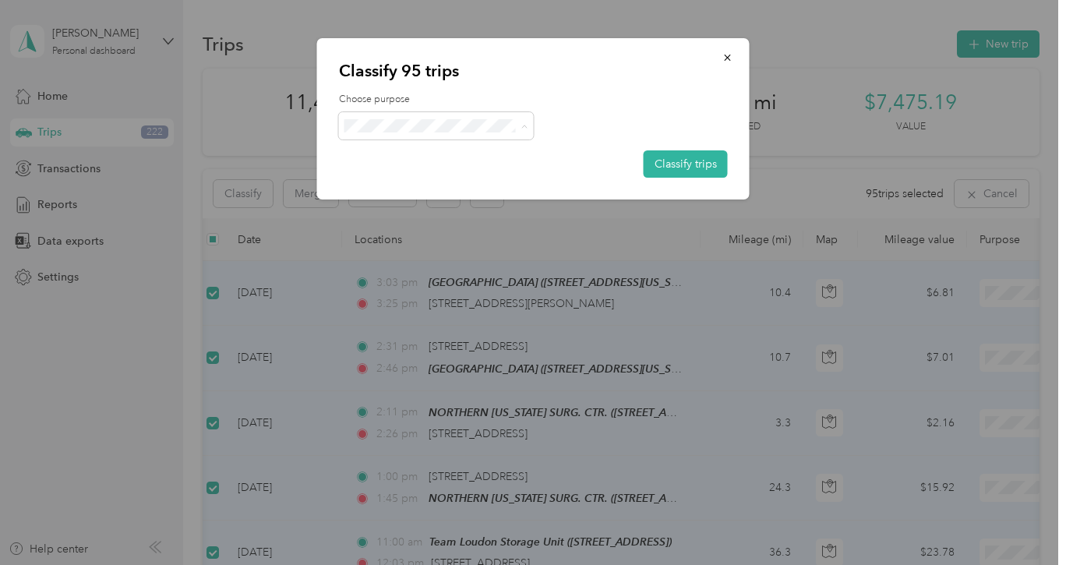
click at [416, 151] on span "Supreme Orthopedics" at bounding box center [449, 154] width 145 height 16
click at [687, 159] on button "Classify trips" at bounding box center [686, 163] width 84 height 27
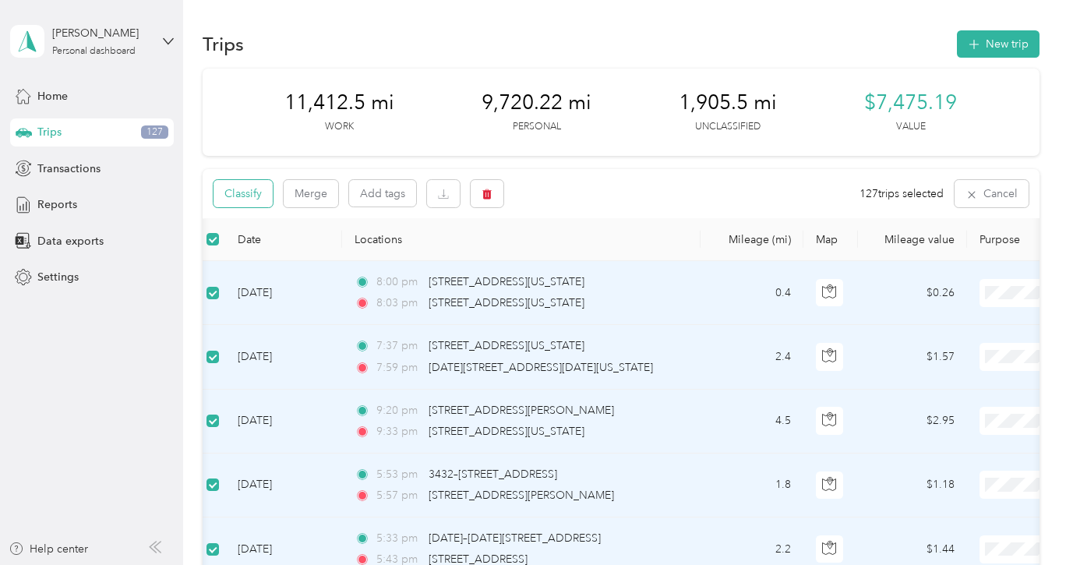
click at [239, 195] on button "Classify" at bounding box center [243, 193] width 59 height 27
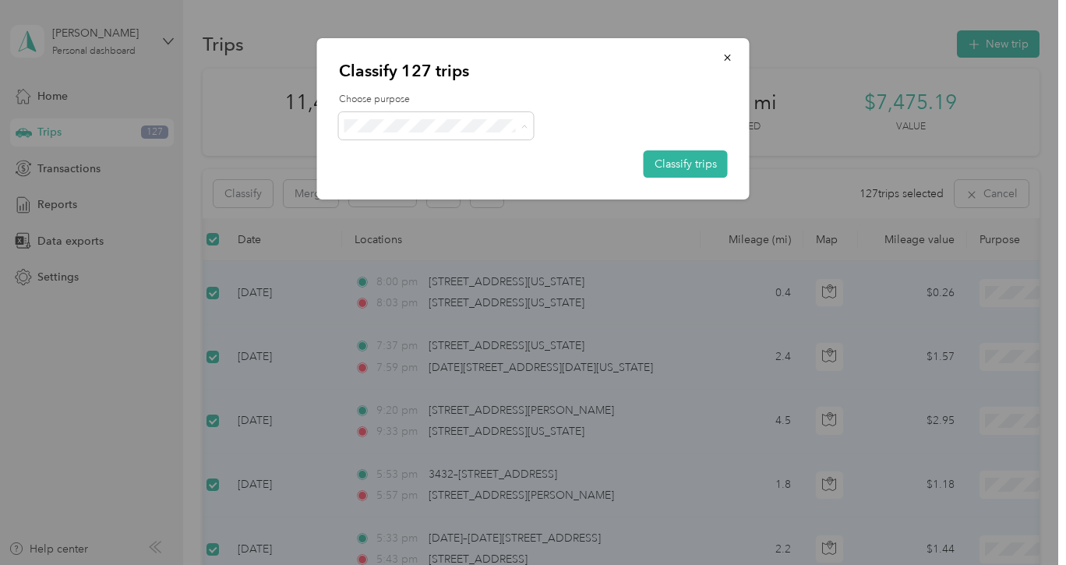
click at [394, 176] on span "Personal" at bounding box center [449, 181] width 145 height 16
click at [666, 159] on button "Classify trips" at bounding box center [686, 163] width 84 height 27
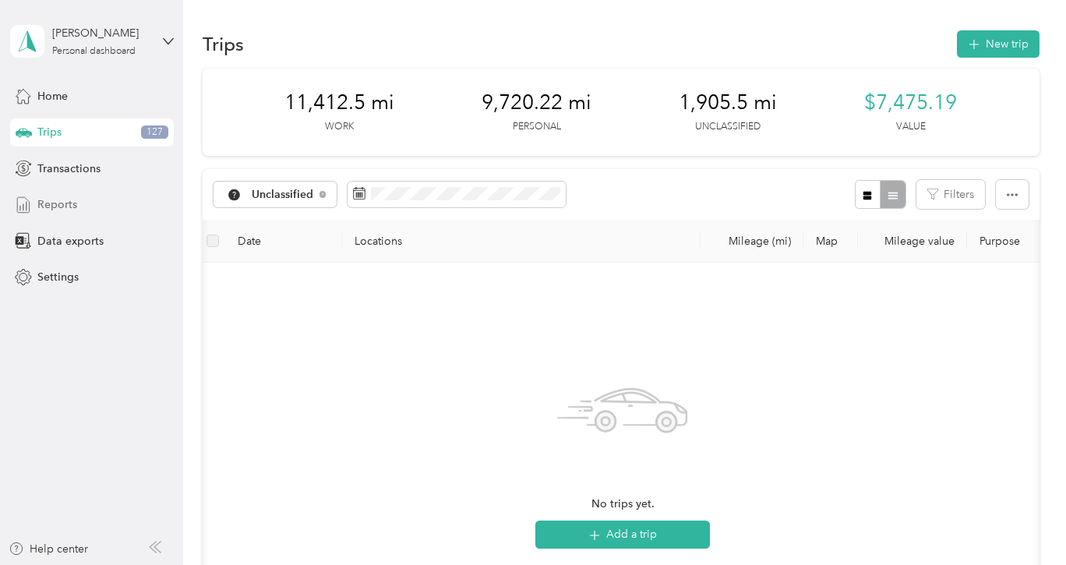
click at [58, 203] on span "Reports" at bounding box center [57, 204] width 40 height 16
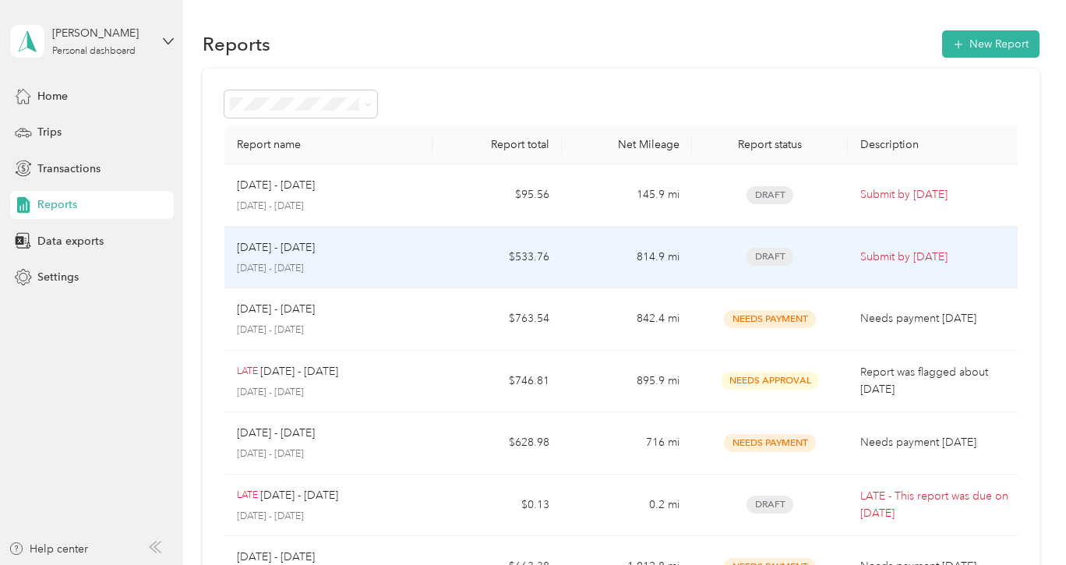
click at [835, 246] on td "Draft" at bounding box center [770, 258] width 156 height 62
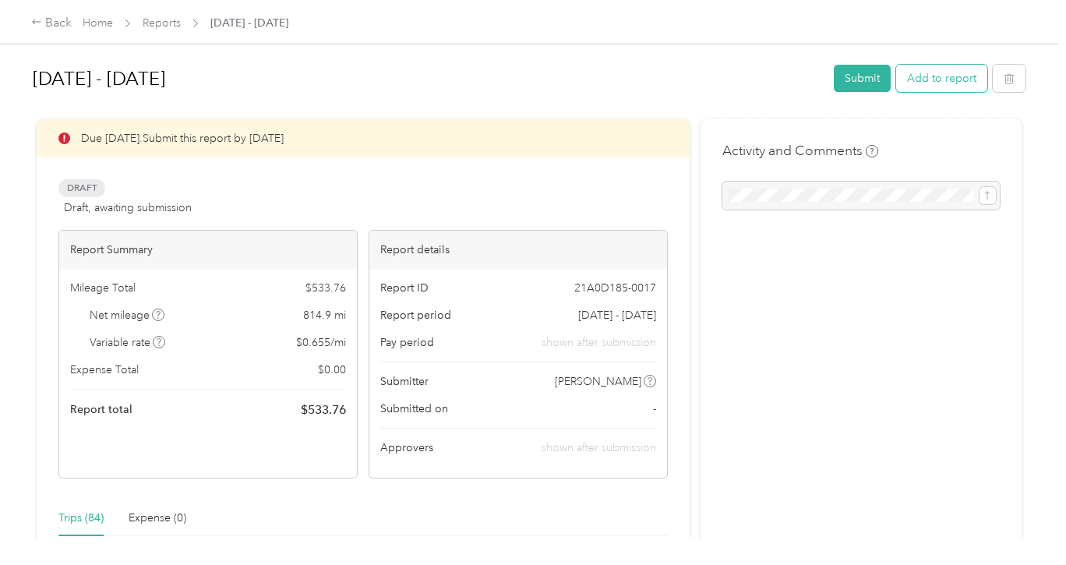
click at [945, 81] on button "Add to report" at bounding box center [941, 78] width 91 height 27
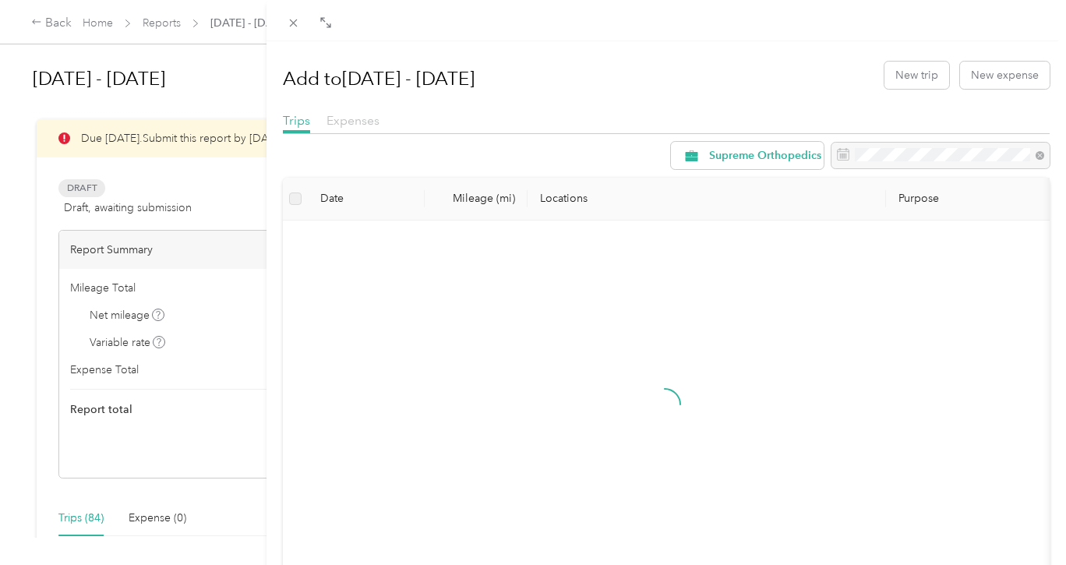
click at [364, 122] on span "Expenses" at bounding box center [353, 120] width 53 height 15
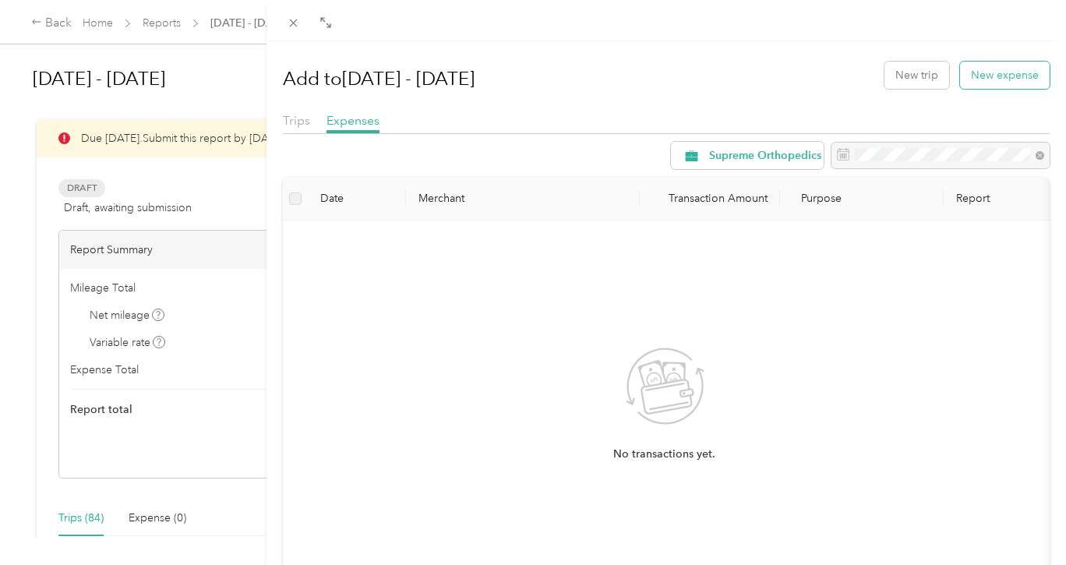
click at [989, 76] on button "New expense" at bounding box center [1005, 75] width 90 height 27
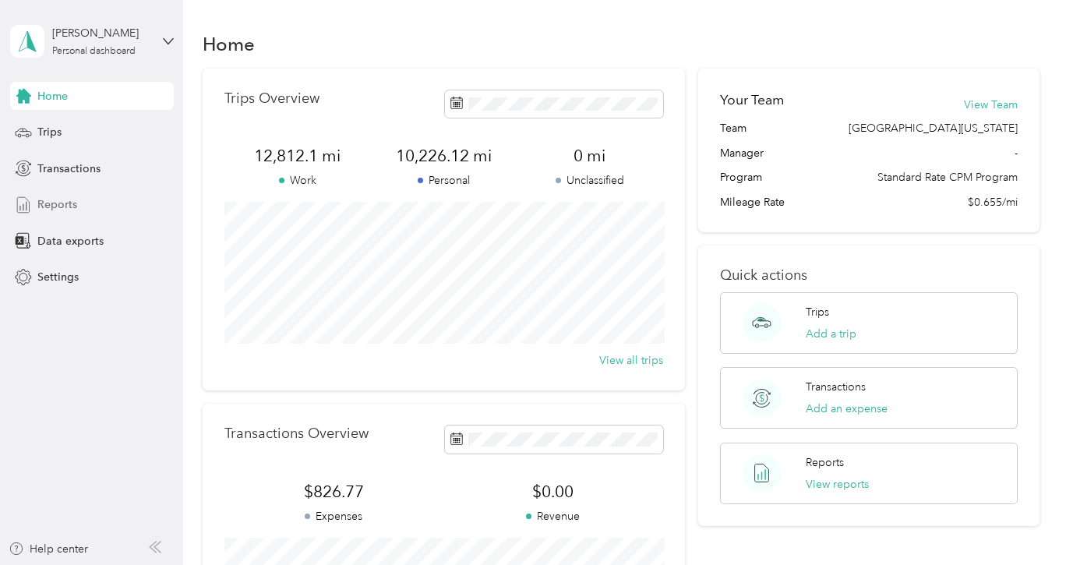
click at [75, 208] on span "Reports" at bounding box center [57, 204] width 40 height 16
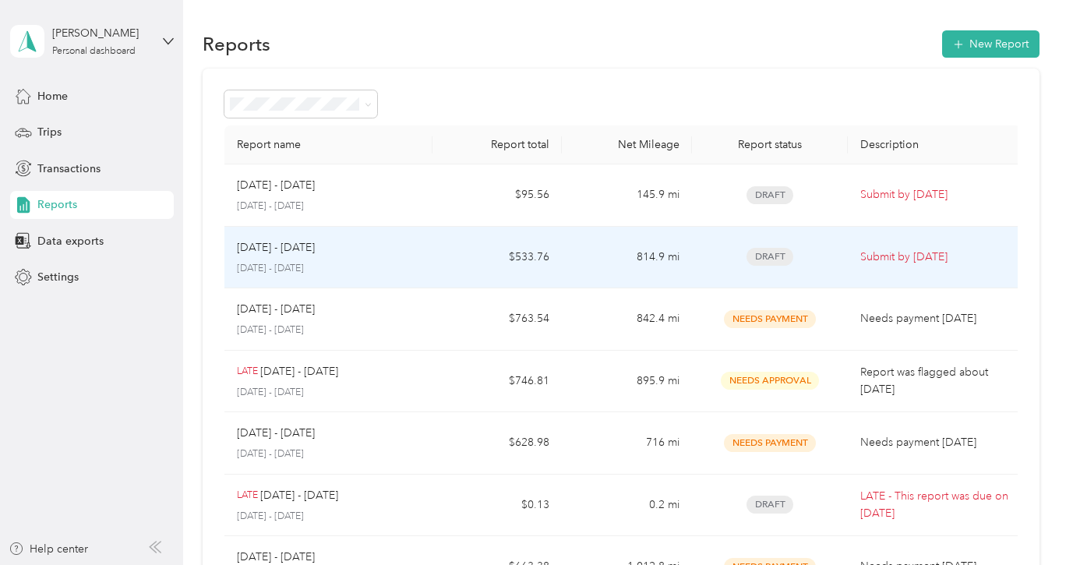
click at [307, 248] on p "Sep 1 - 30, 2025" at bounding box center [276, 247] width 78 height 17
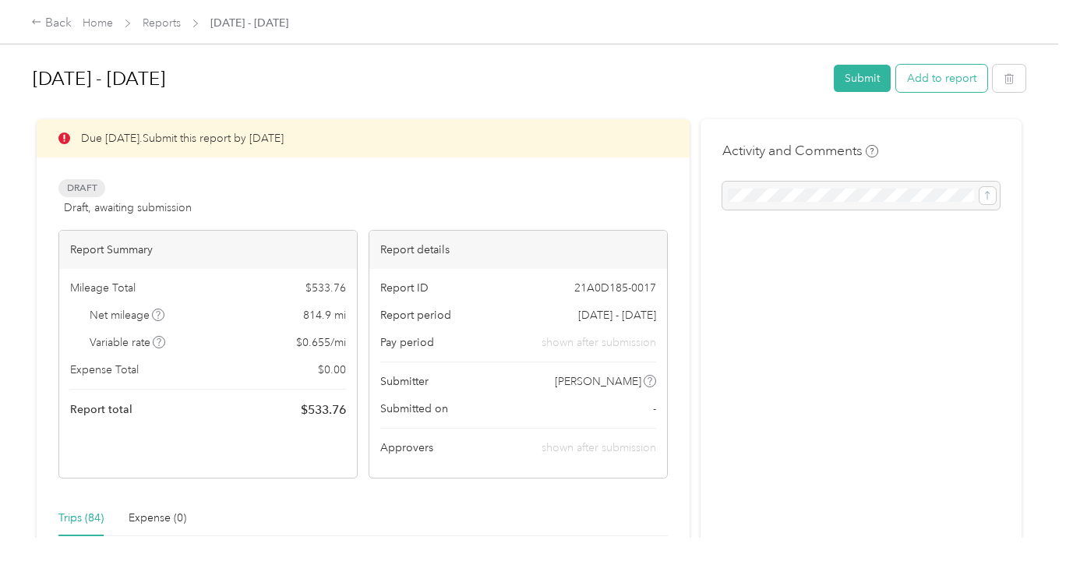
click at [944, 85] on button "Add to report" at bounding box center [941, 78] width 91 height 27
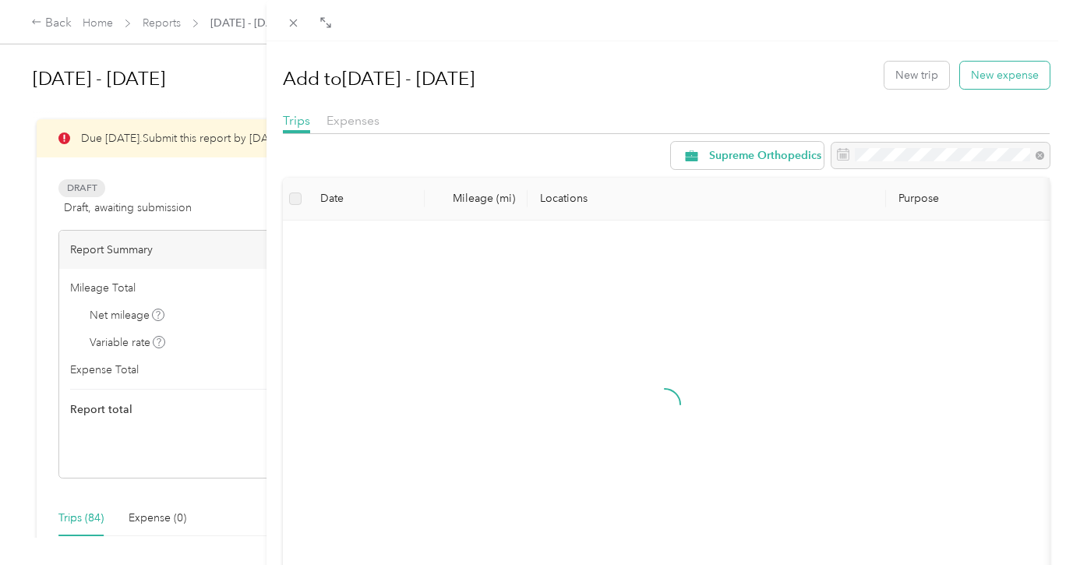
click at [994, 76] on button "New expense" at bounding box center [1005, 75] width 90 height 27
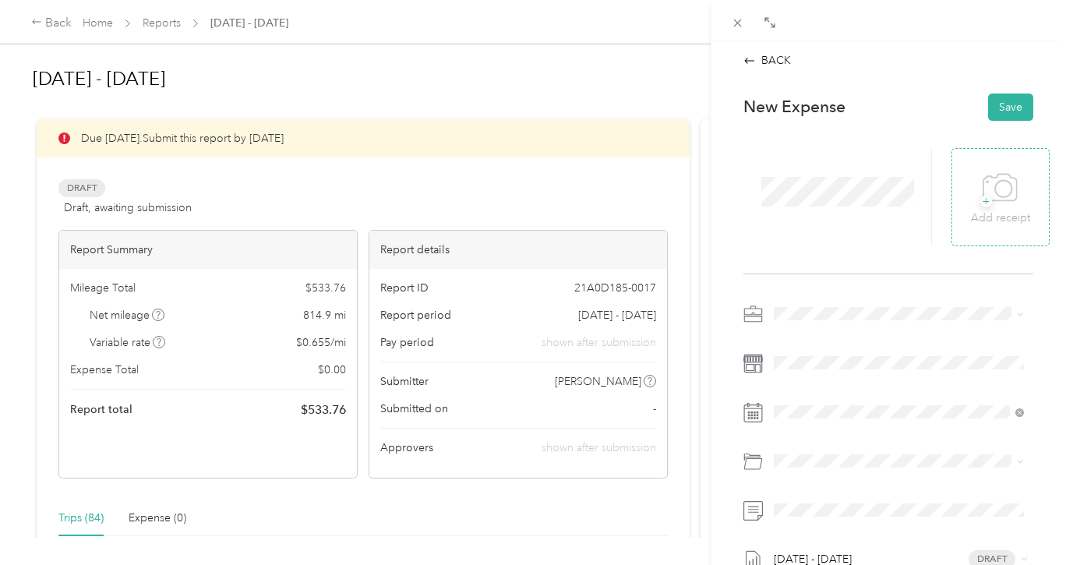
click at [988, 202] on span "+" at bounding box center [986, 202] width 12 height 12
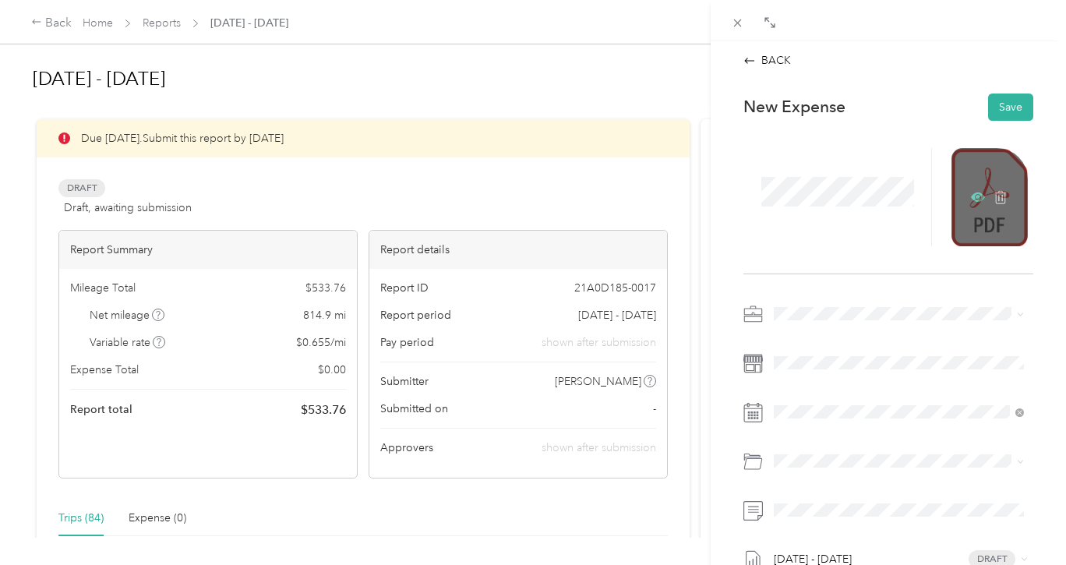
click at [977, 197] on icon at bounding box center [979, 197] width 5 height 5
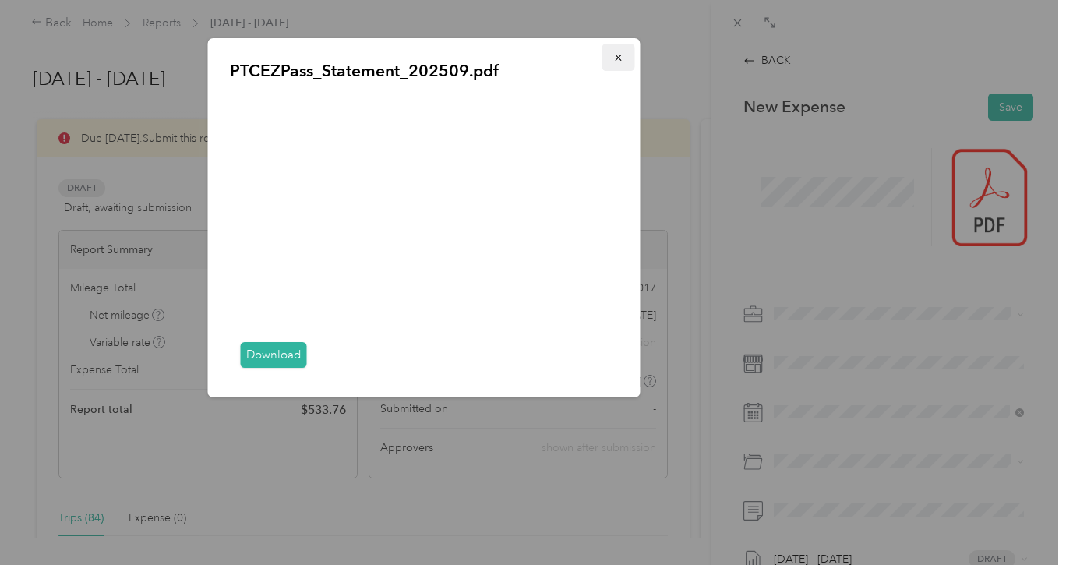
click at [617, 58] on icon "button" at bounding box center [618, 58] width 6 height 6
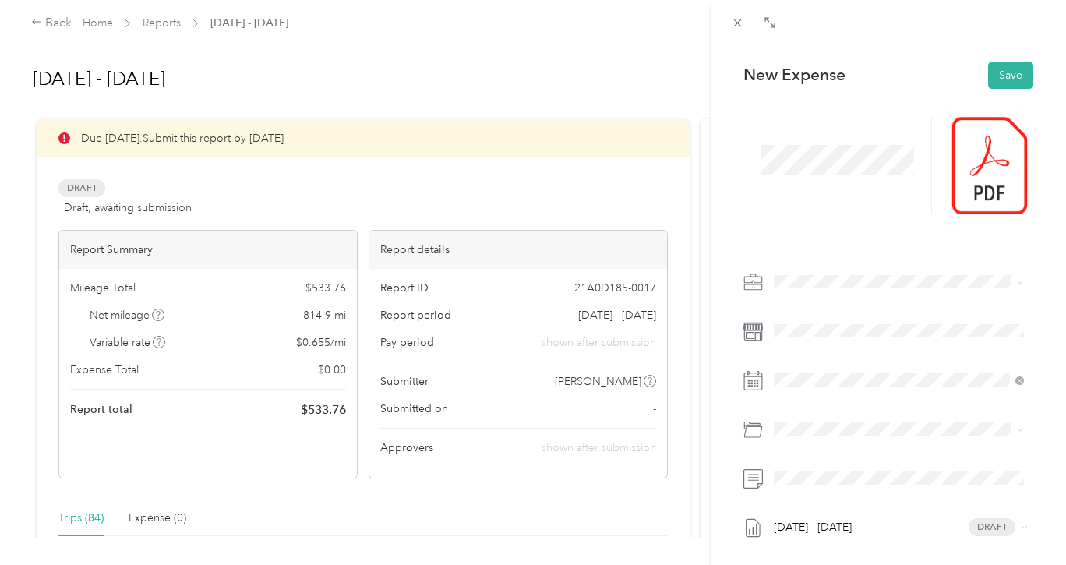
scroll to position [33, 0]
click at [842, 417] on span at bounding box center [900, 428] width 265 height 25
click at [842, 435] on span at bounding box center [900, 428] width 265 height 25
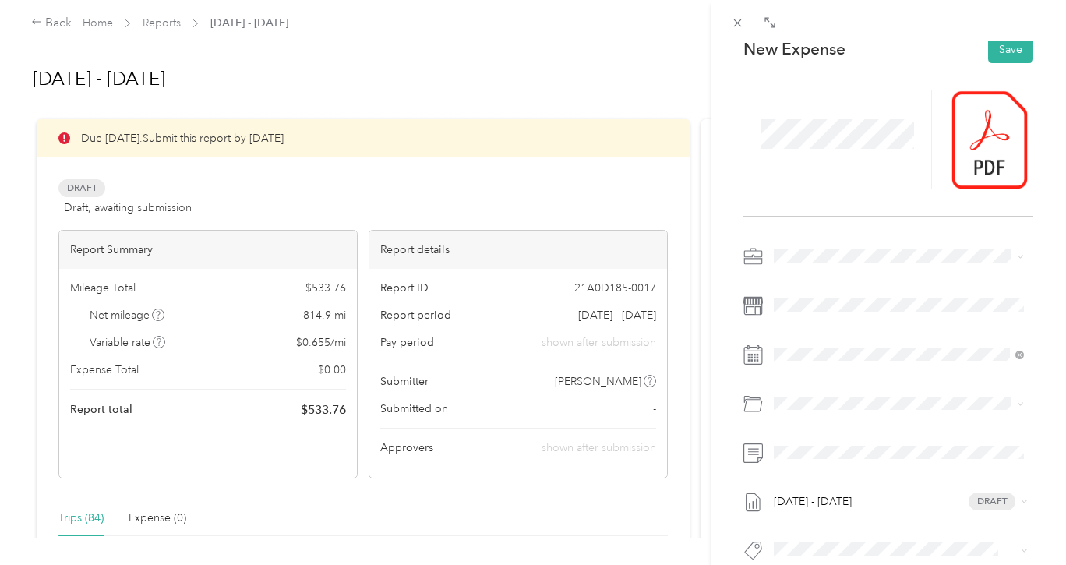
scroll to position [59, 0]
click at [822, 520] on span "Tolls" at bounding box center [827, 517] width 22 height 13
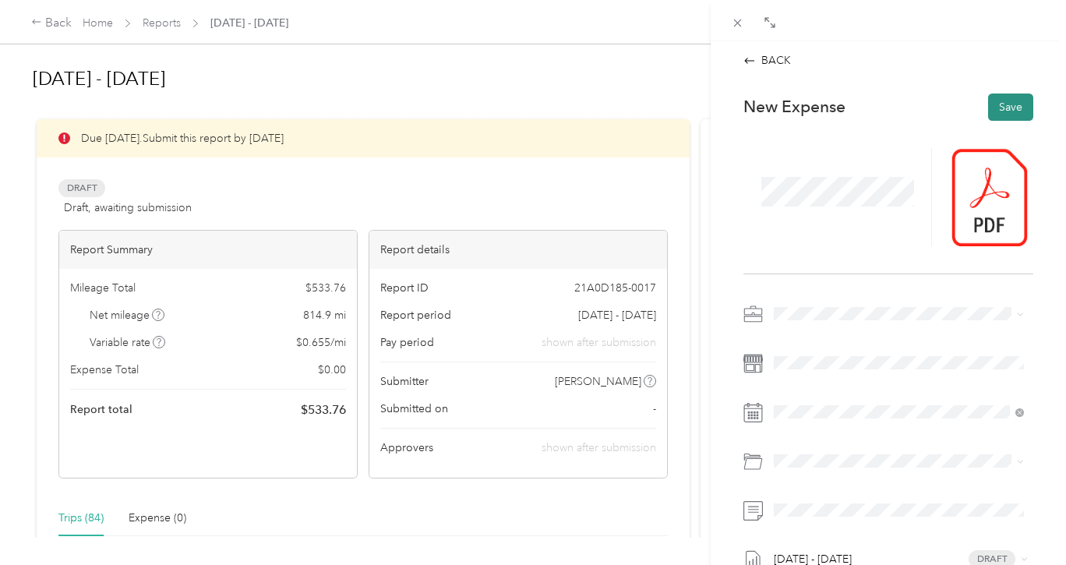
scroll to position [0, 0]
click at [1010, 108] on button "Save" at bounding box center [1010, 107] width 45 height 27
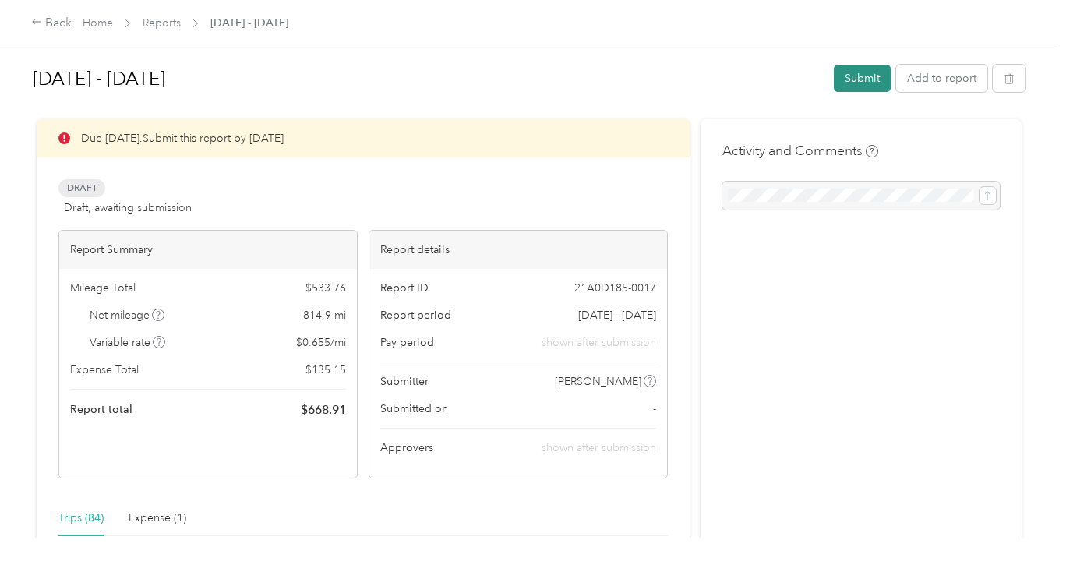
click at [869, 77] on button "Submit" at bounding box center [862, 78] width 57 height 27
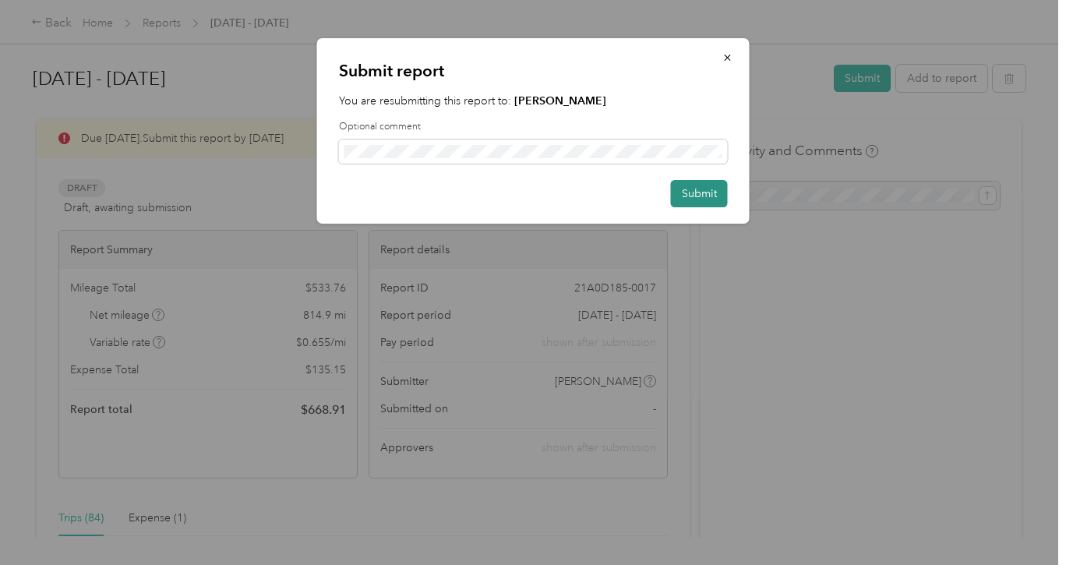
click at [686, 189] on button "Submit" at bounding box center [699, 193] width 57 height 27
